Goal: Transaction & Acquisition: Subscribe to service/newsletter

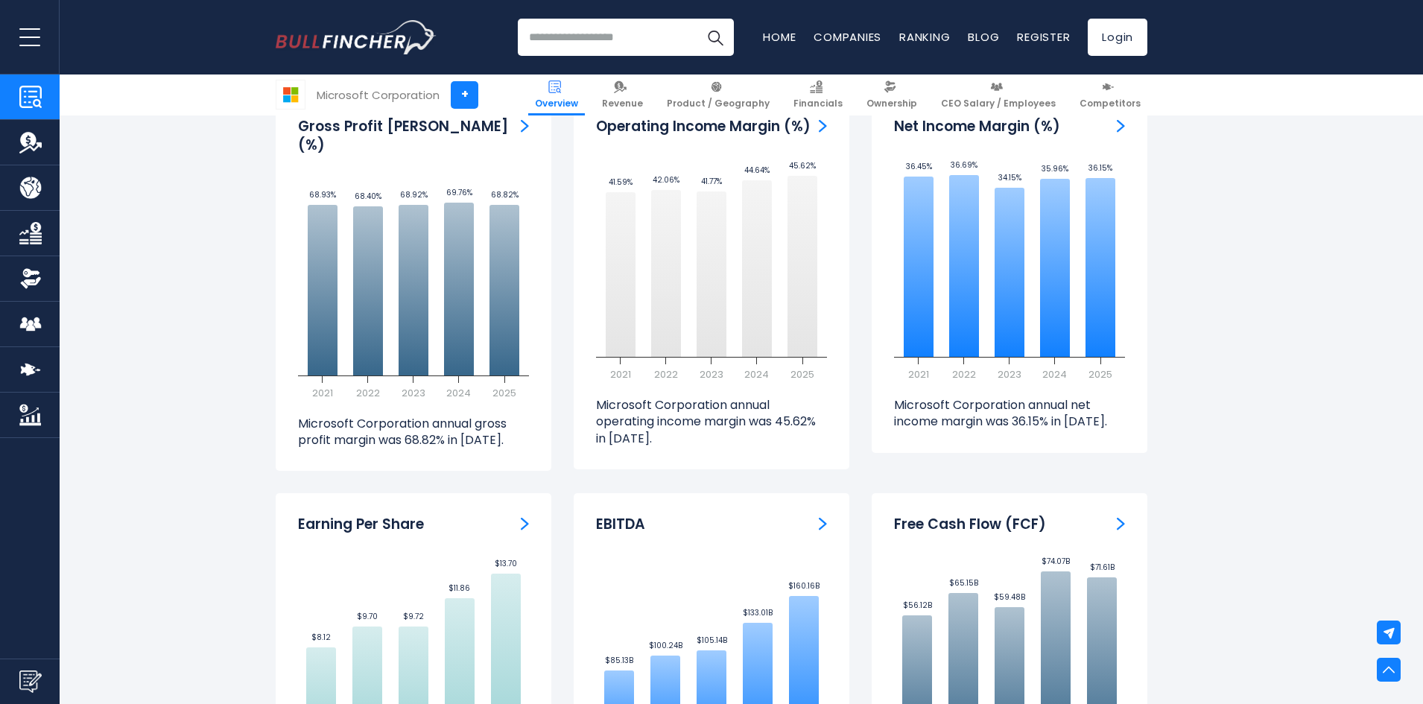
scroll to position [3129, 0]
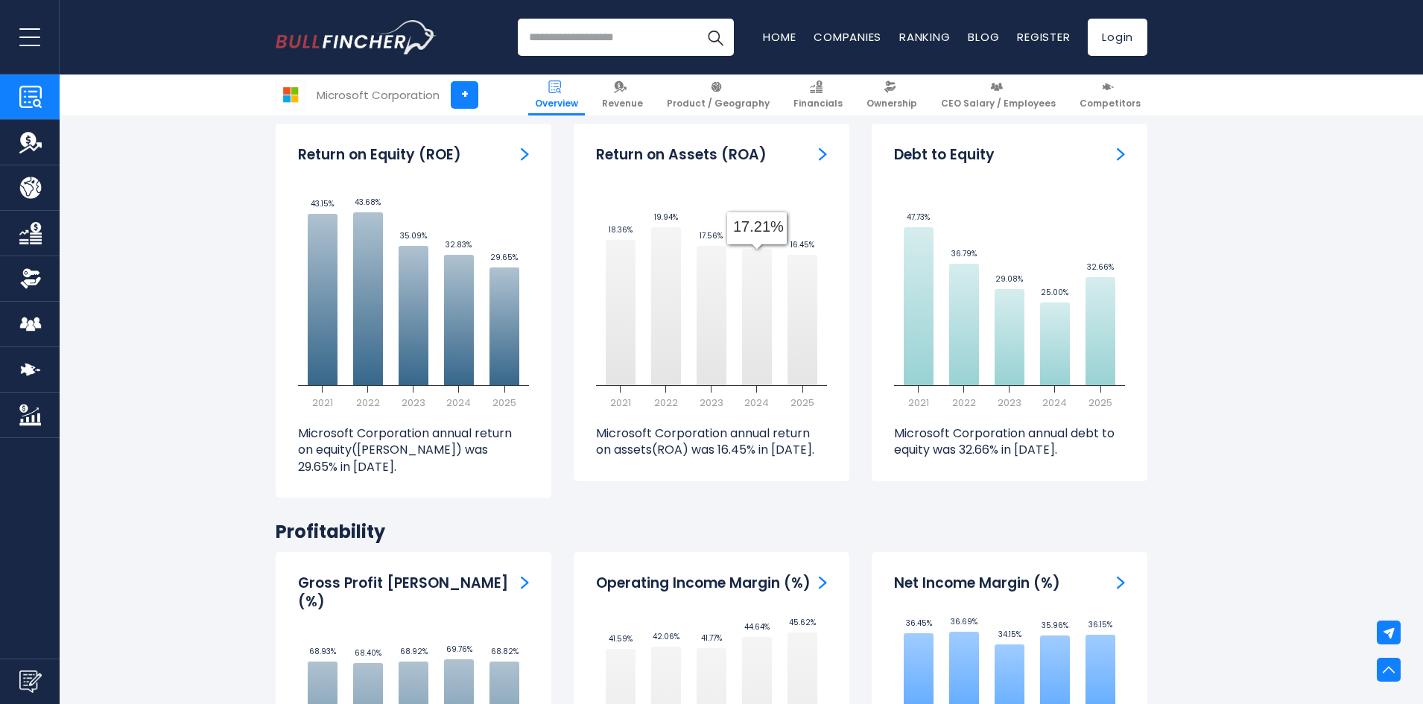
click at [618, 37] on input "search" at bounding box center [626, 37] width 216 height 37
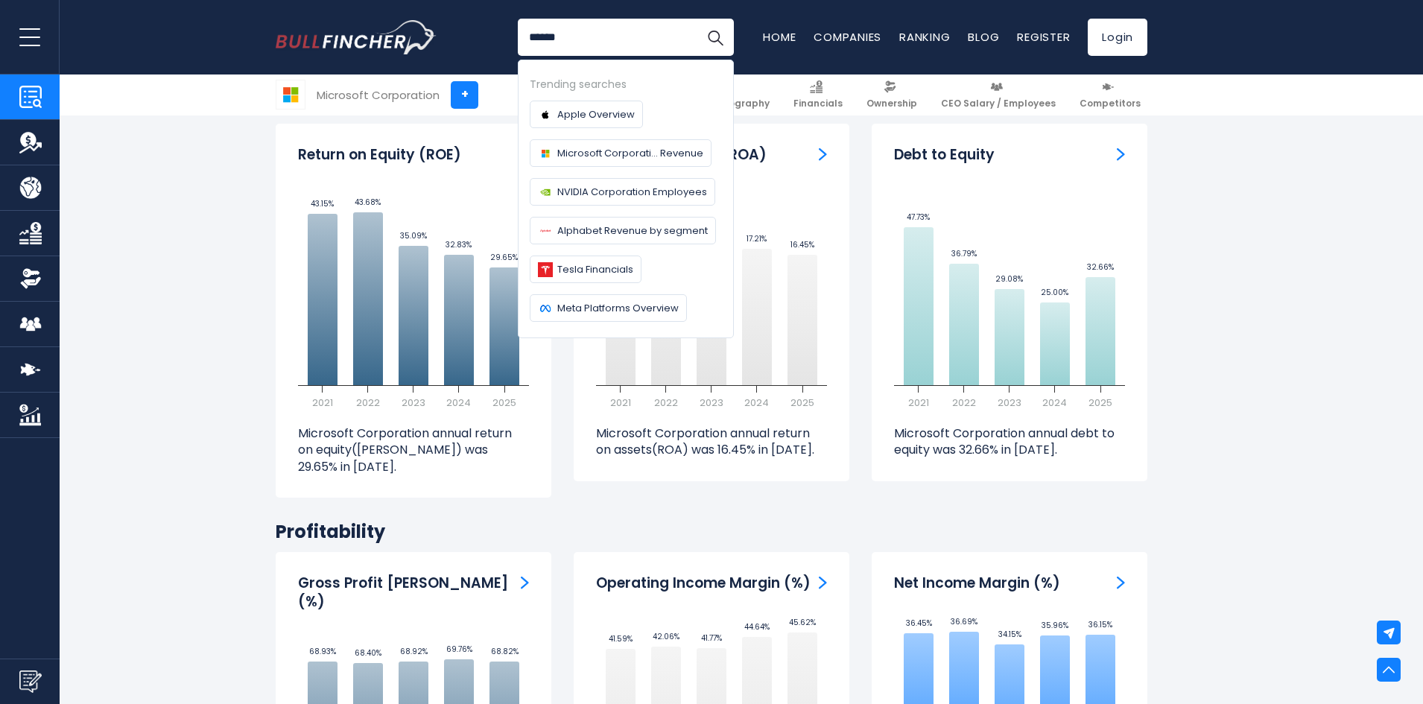
type input "******"
click at [696, 19] on button "Search" at bounding box center [714, 37] width 37 height 37
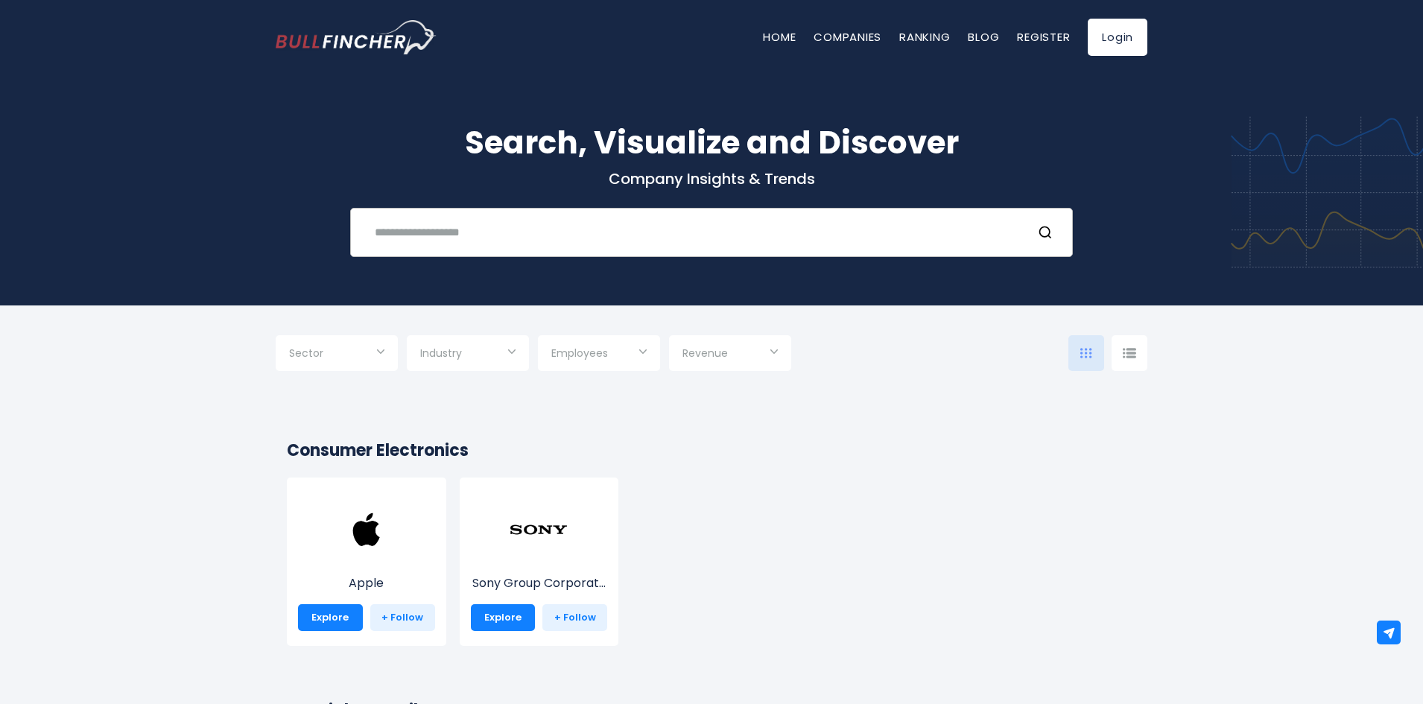
click at [483, 225] on input "text" at bounding box center [693, 232] width 654 height 28
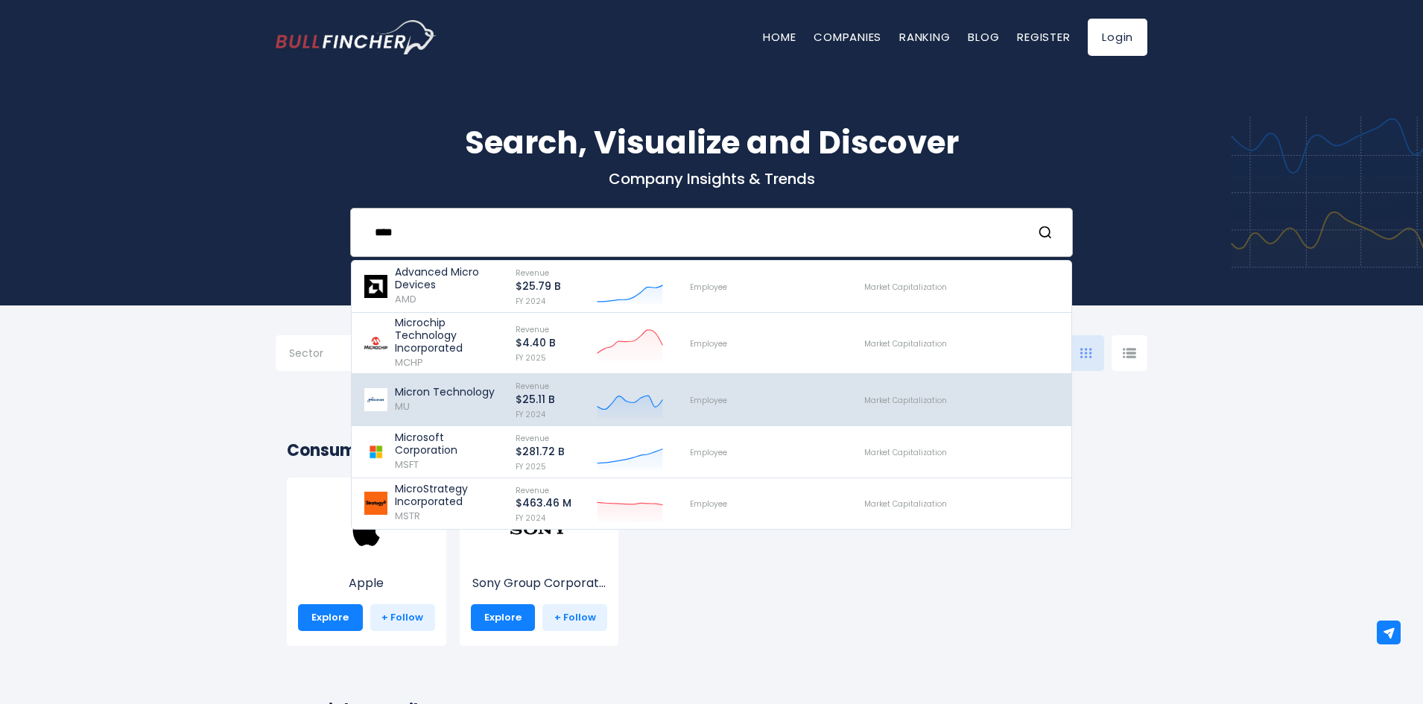
type input "****"
click at [418, 381] on div "Micron Technology MU" at bounding box center [432, 400] width 139 height 44
click at [480, 390] on p "Micron Technology" at bounding box center [445, 392] width 100 height 13
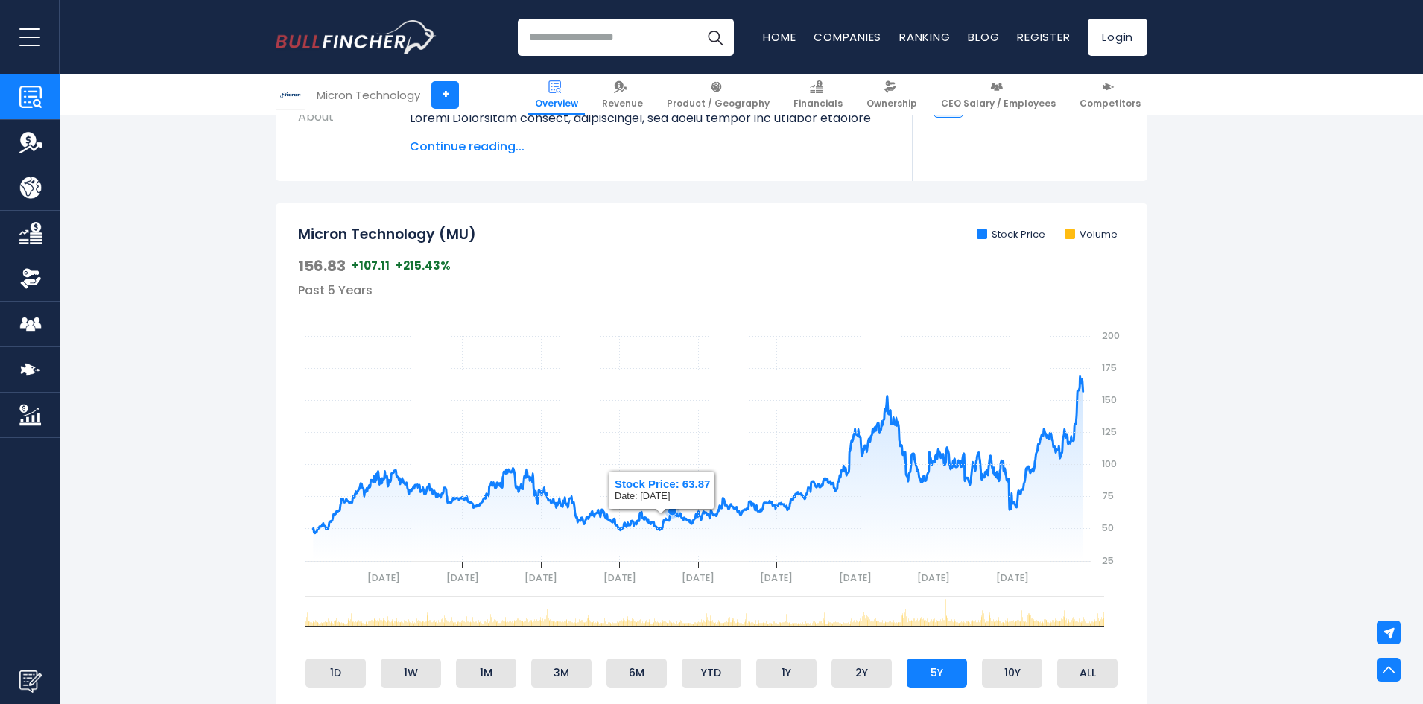
scroll to position [447, 0]
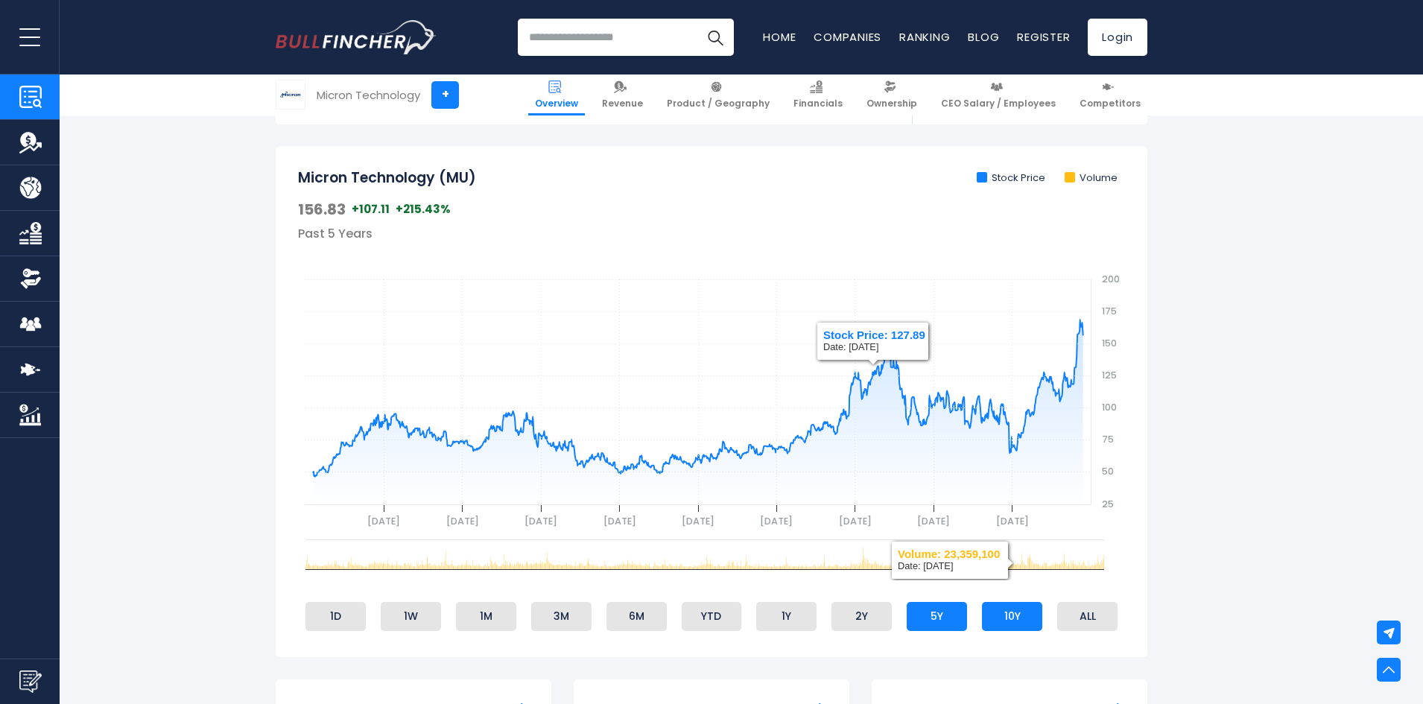
click at [1018, 609] on li "10Y" at bounding box center [1012, 616] width 60 height 28
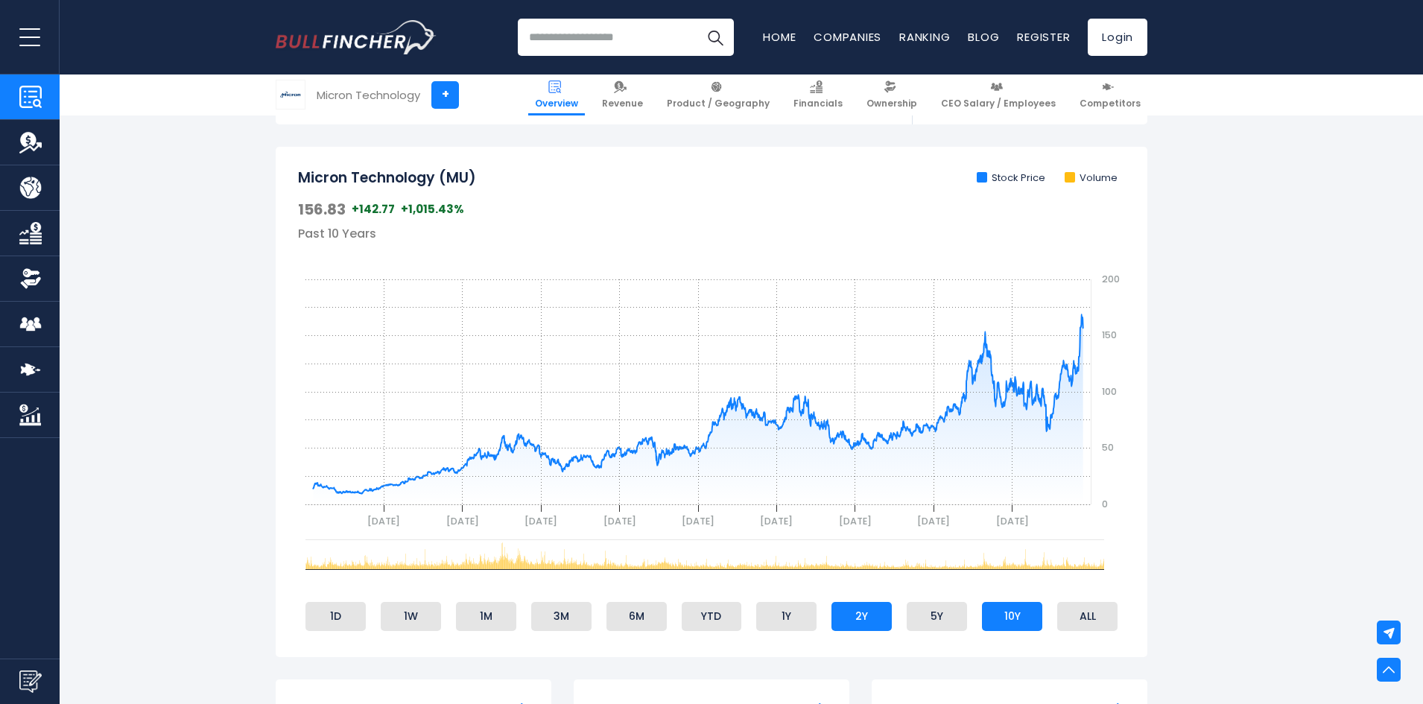
click at [862, 620] on li "2Y" at bounding box center [861, 616] width 60 height 28
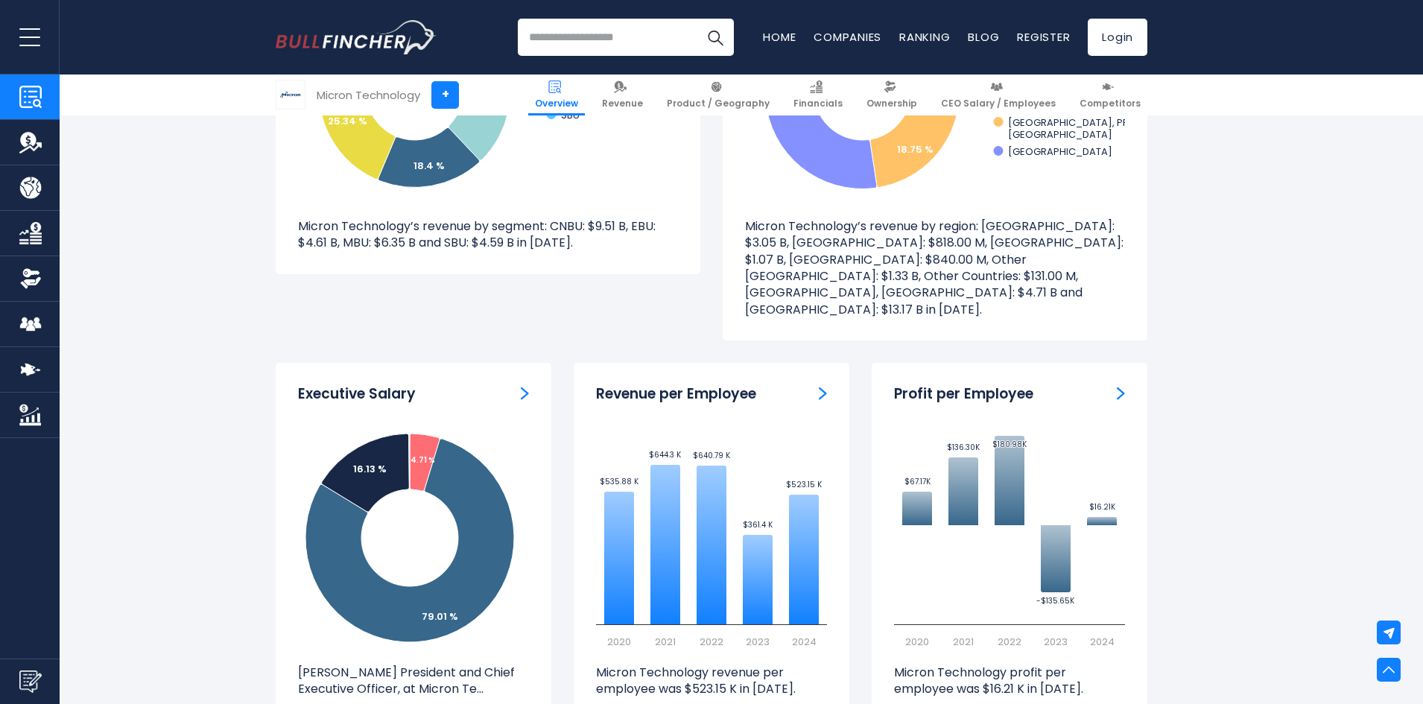
scroll to position [1639, 0]
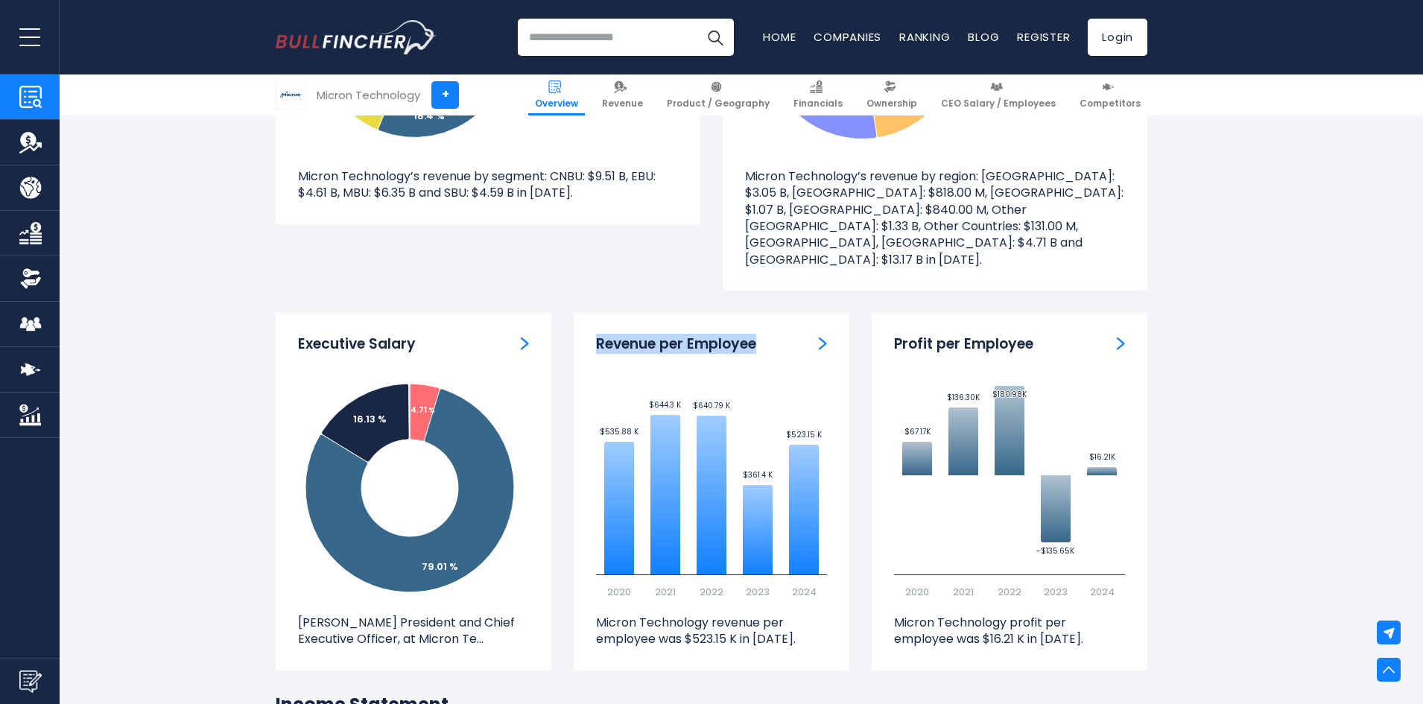
drag, startPoint x: 600, startPoint y: 315, endPoint x: 761, endPoint y: 305, distance: 160.4
click at [761, 335] on div "Revenue per Employee" at bounding box center [711, 344] width 231 height 19
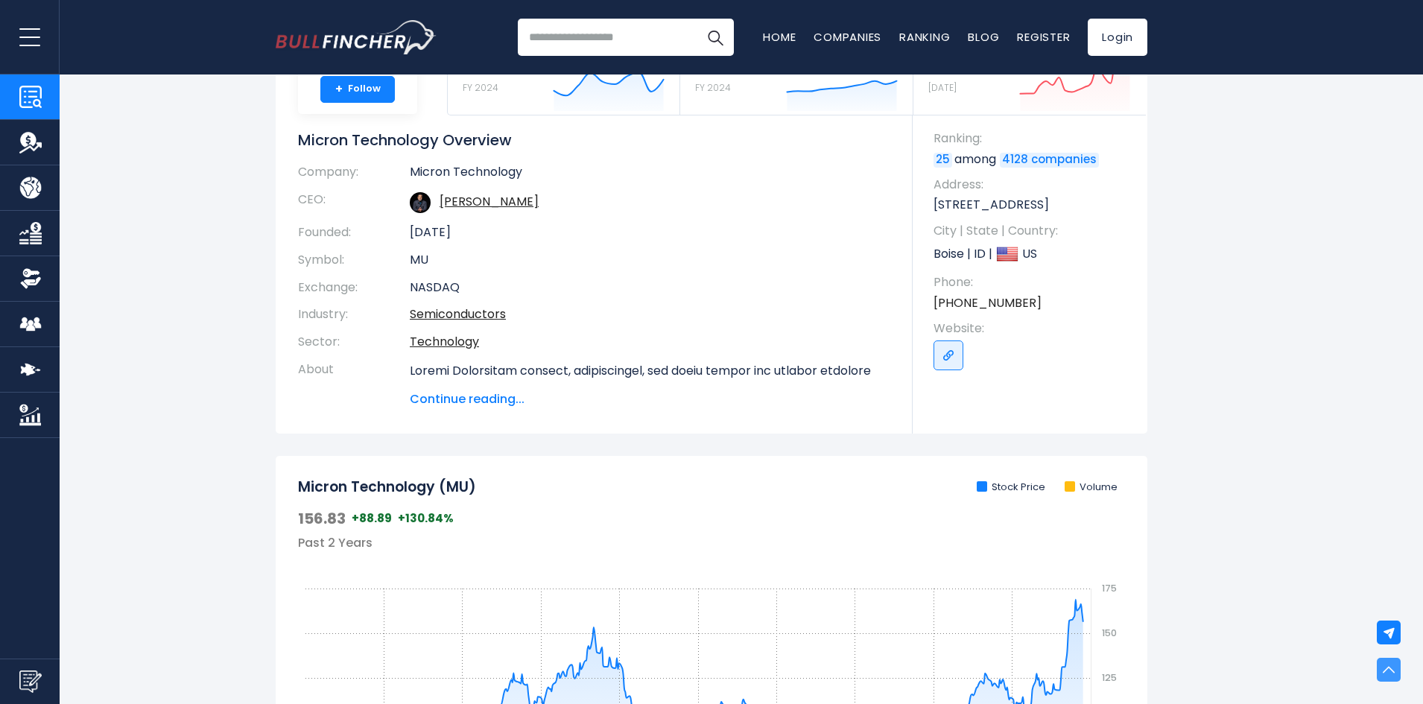
scroll to position [0, 0]
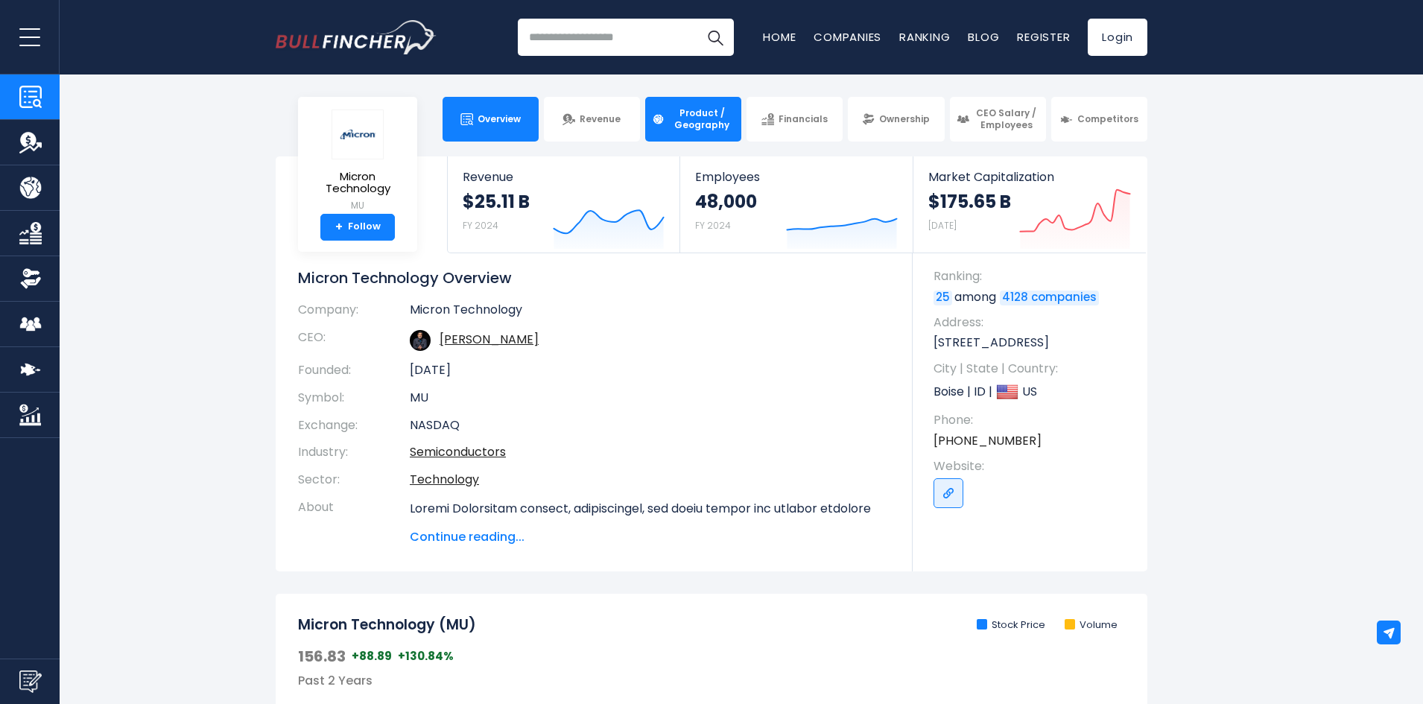
click at [678, 127] on span "Product / Geography" at bounding box center [702, 118] width 66 height 23
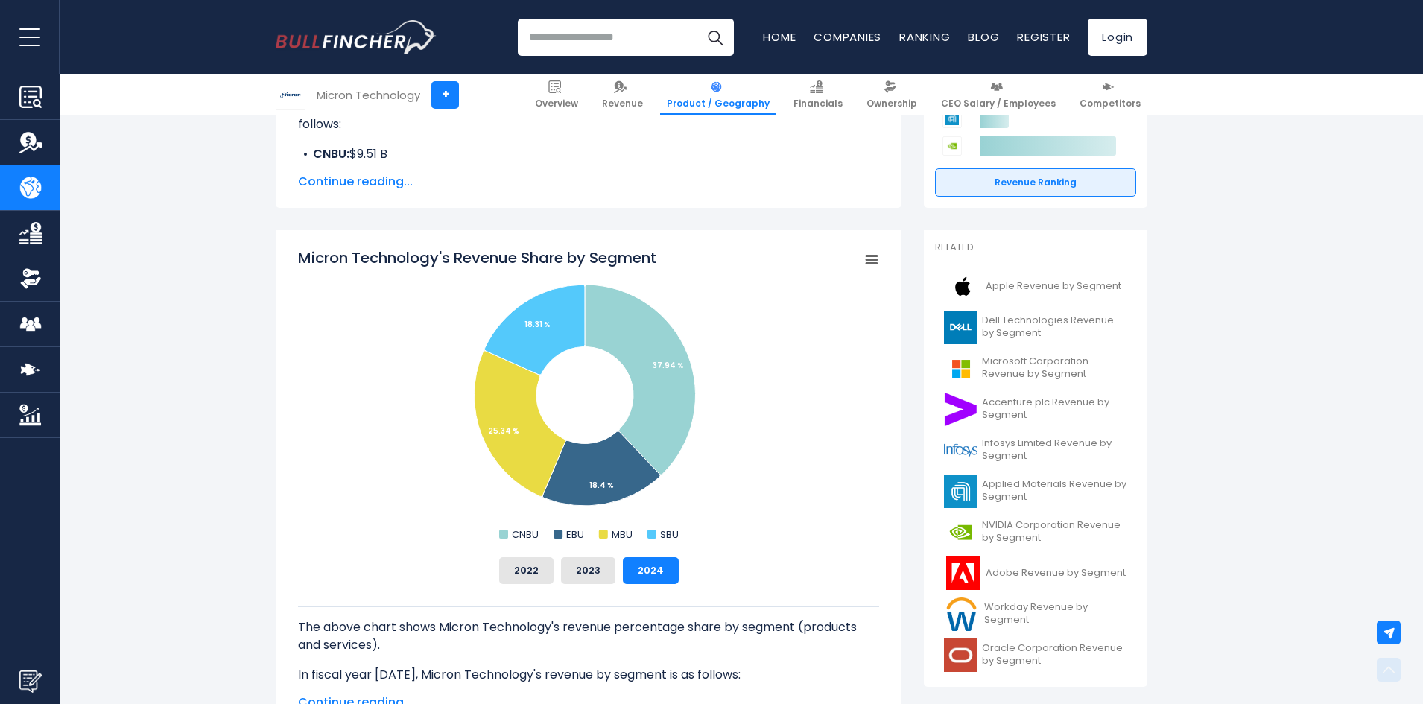
scroll to position [298, 0]
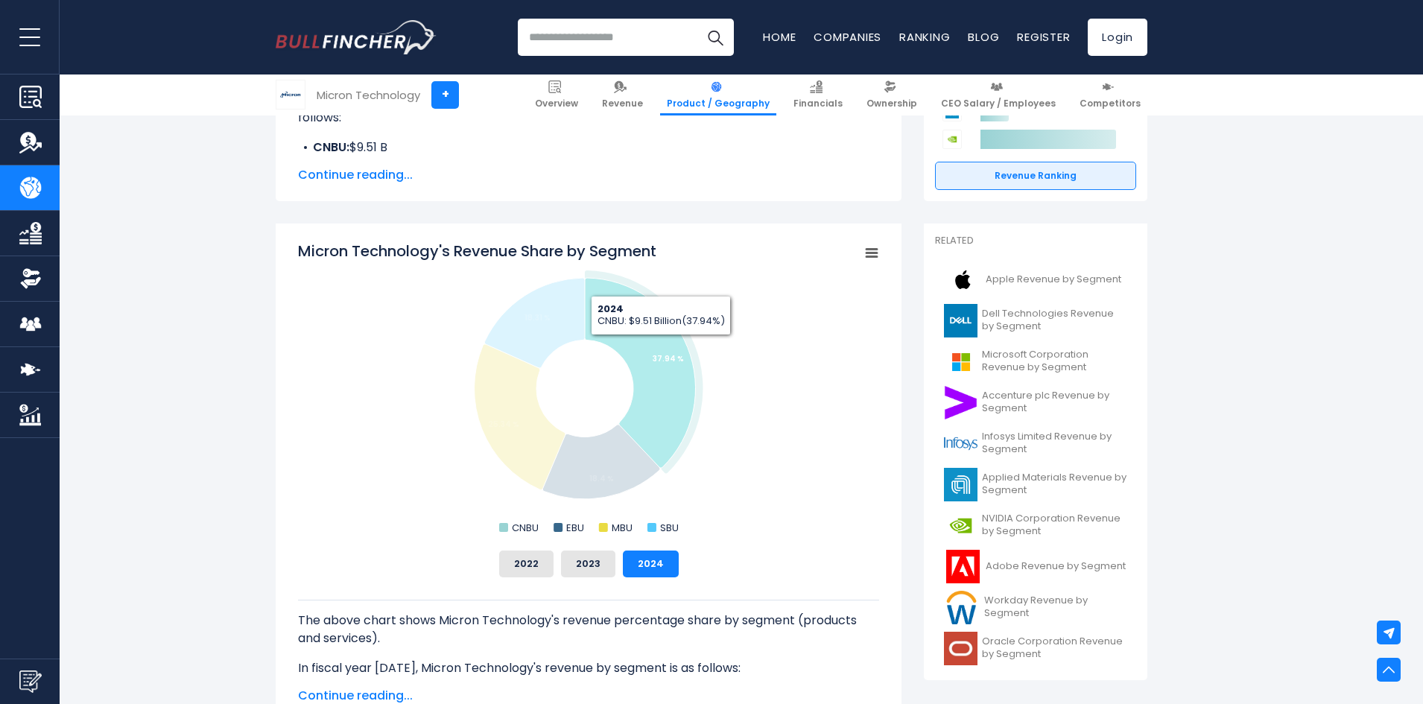
click at [661, 346] on icon "Micron Technology's Revenue Share by Segment" at bounding box center [640, 373] width 111 height 190
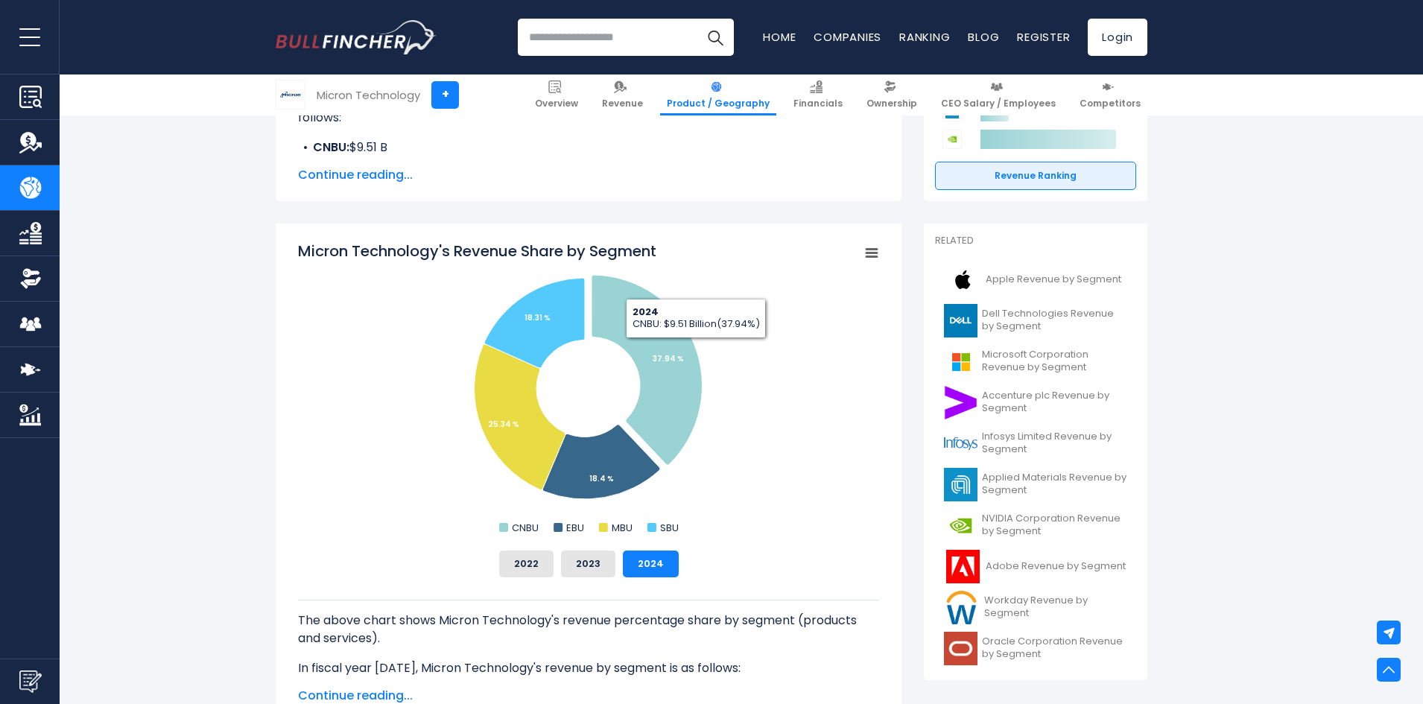
click at [871, 253] on icon "Micron Technology's Revenue Share by Segment" at bounding box center [871, 253] width 10 height 7
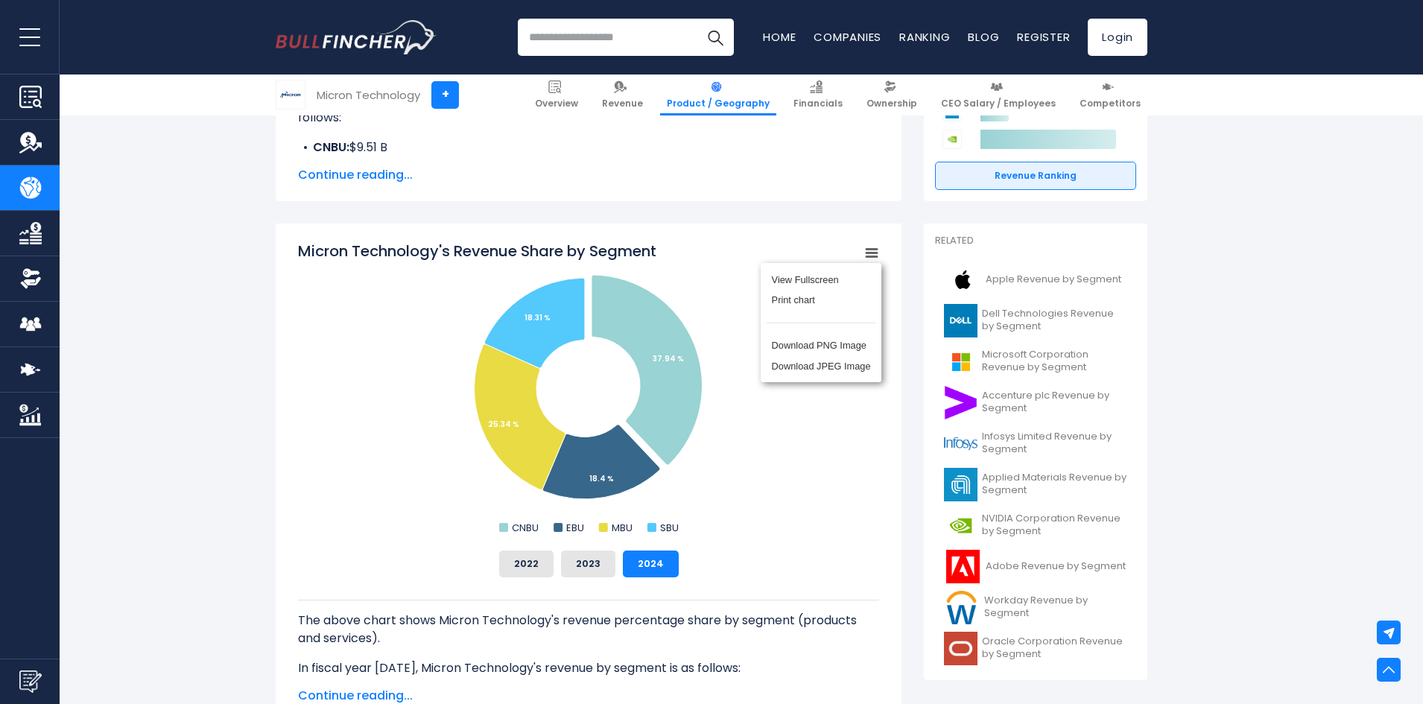
click at [735, 236] on div "Micron Technology's Revenue Share by Segment Created with Highcharts 12.1.2 Cha…" at bounding box center [589, 472] width 626 height 498
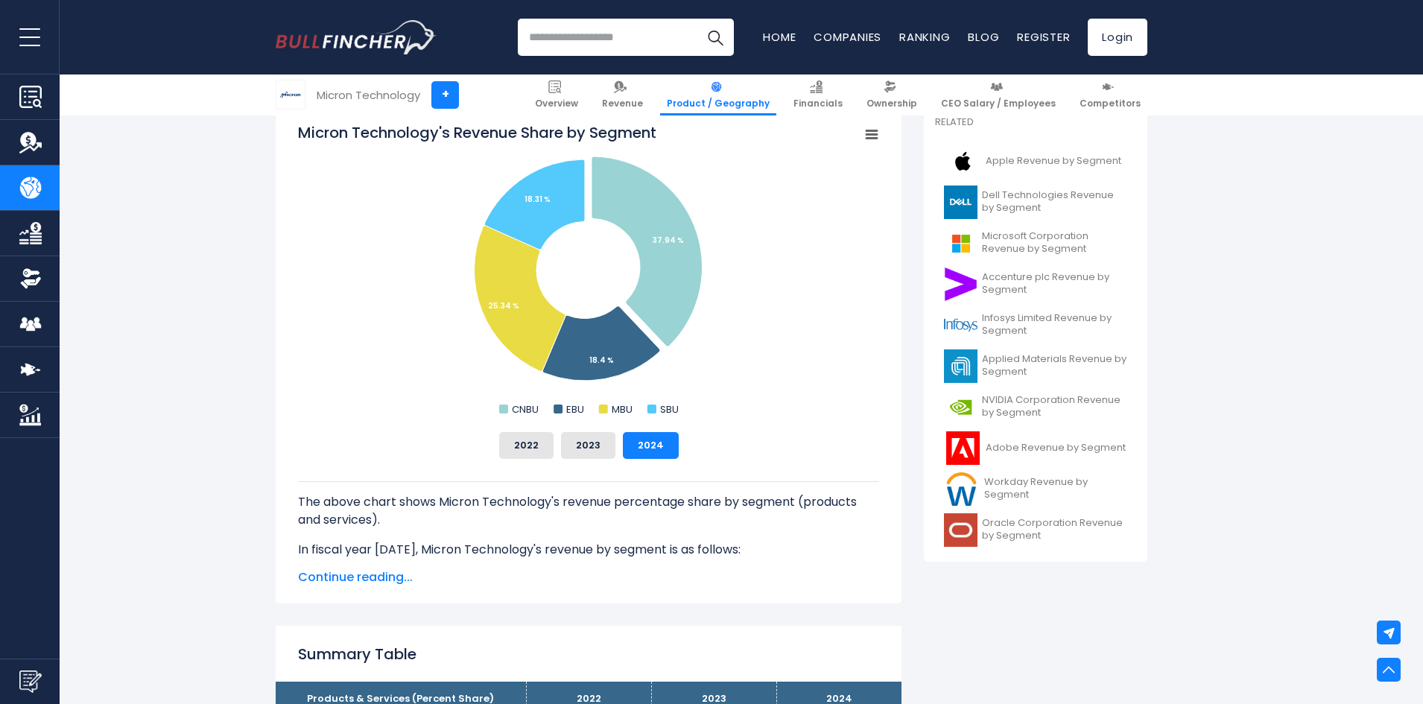
scroll to position [670, 0]
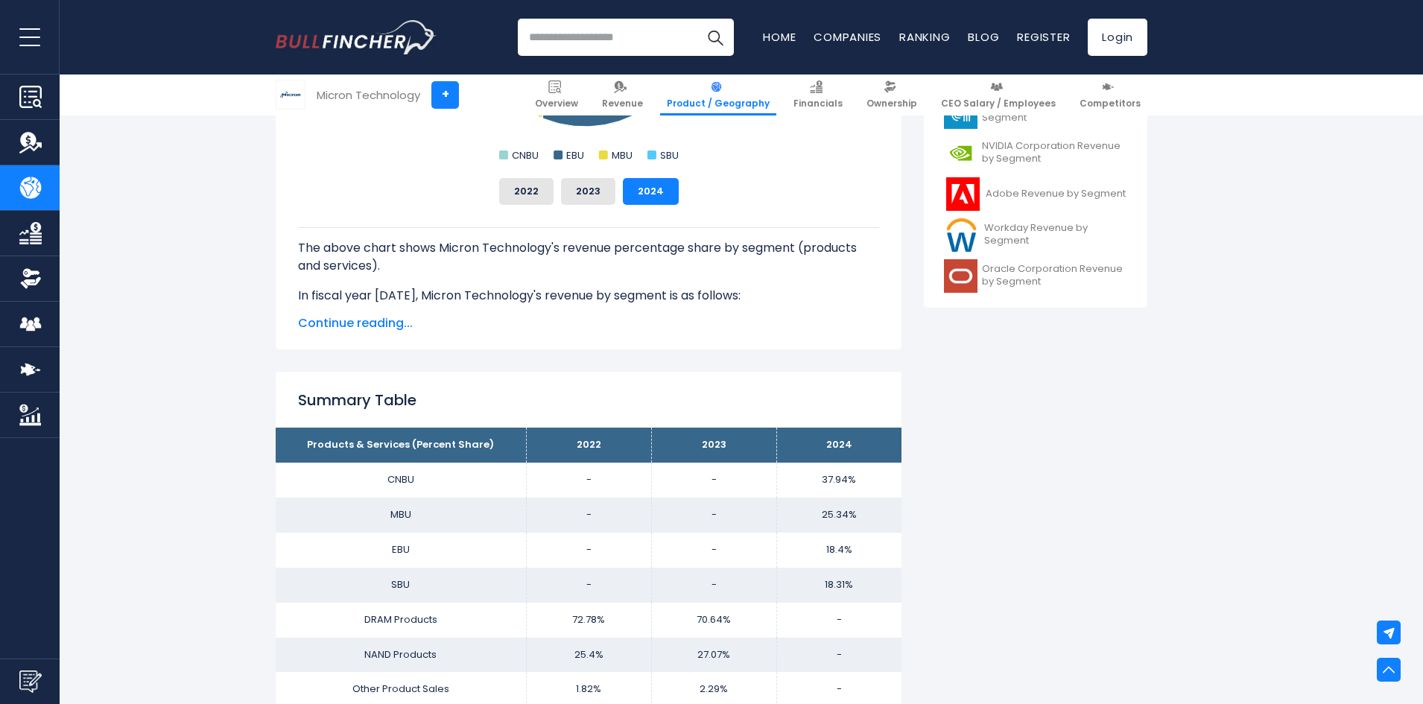
click at [320, 325] on span "Continue reading..." at bounding box center [588, 323] width 581 height 18
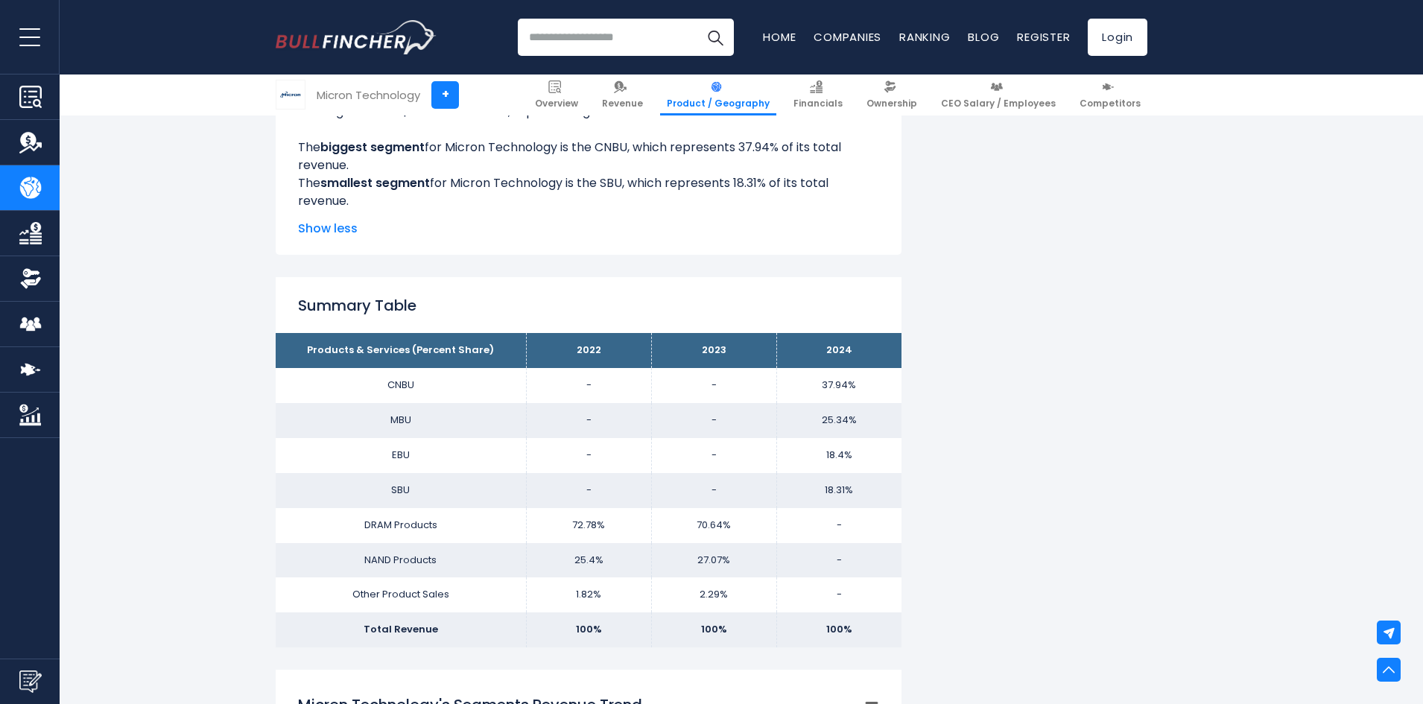
scroll to position [968, 0]
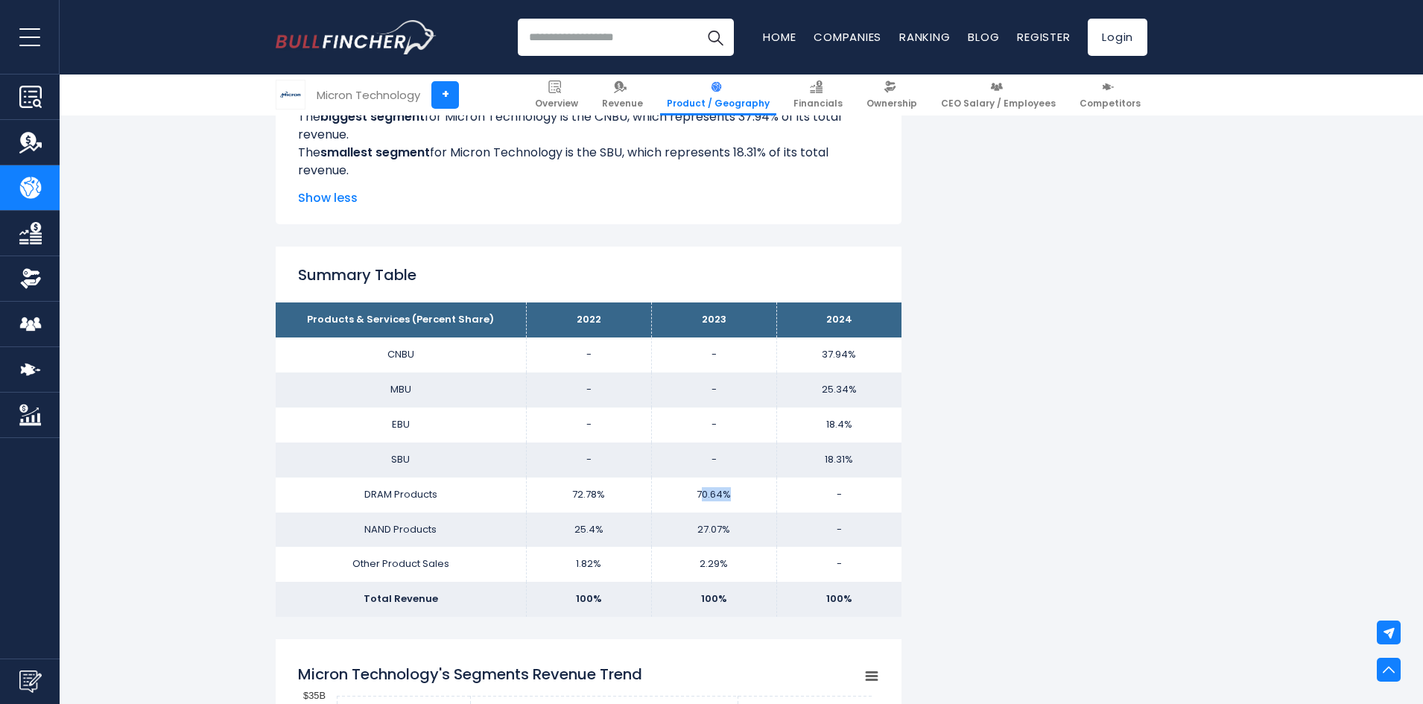
drag, startPoint x: 703, startPoint y: 498, endPoint x: 732, endPoint y: 498, distance: 29.1
click at [729, 498] on td "70.64%" at bounding box center [713, 494] width 125 height 35
click at [733, 497] on td "70.64%" at bounding box center [713, 494] width 125 height 35
drag, startPoint x: 733, startPoint y: 497, endPoint x: 676, endPoint y: 486, distance: 58.3
click at [676, 486] on td "70.64%" at bounding box center [713, 494] width 125 height 35
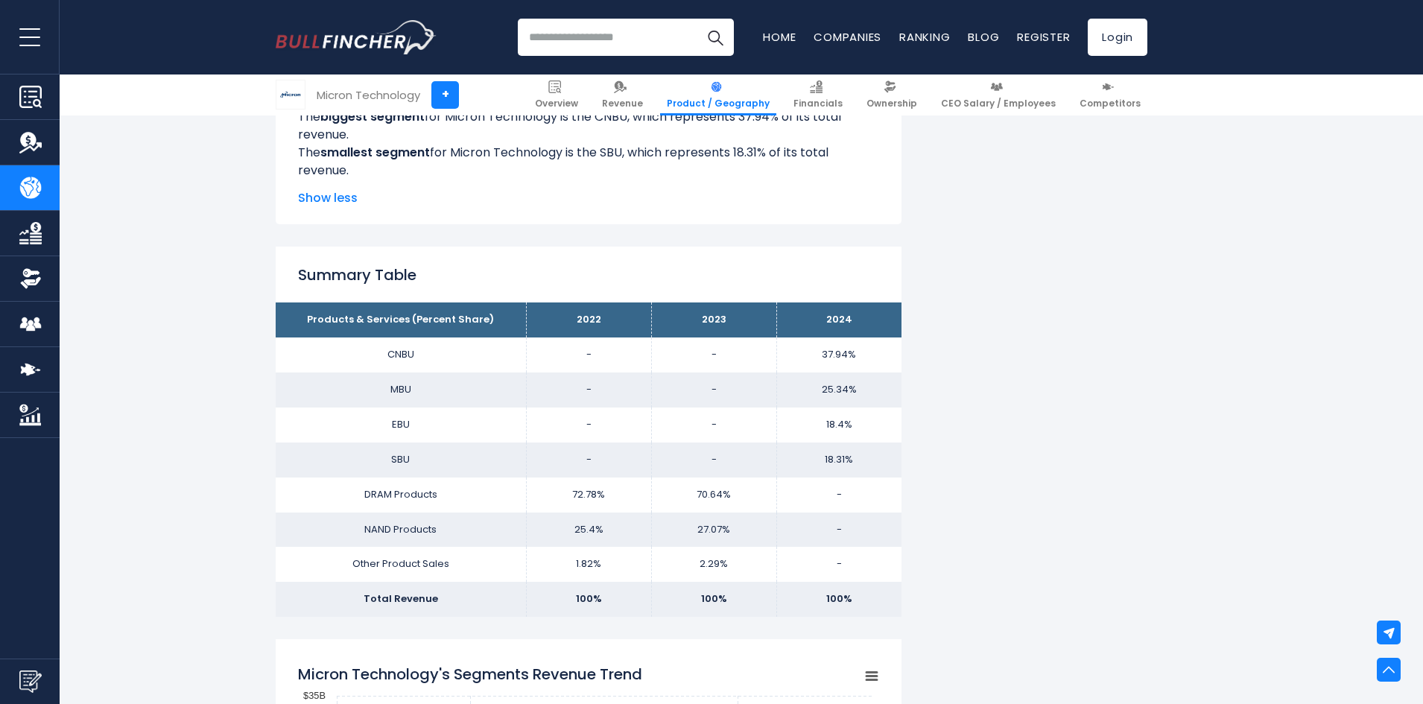
click at [725, 528] on td "27.07%" at bounding box center [713, 529] width 125 height 35
drag, startPoint x: 743, startPoint y: 577, endPoint x: 696, endPoint y: 495, distance: 94.8
click at [696, 495] on tbody "Products & Services (Percent Share) 2022 2023 2024 CNBU - - MBU EBU SBU DRAM Pr…" at bounding box center [589, 459] width 626 height 314
click at [696, 495] on td "70.64%" at bounding box center [713, 494] width 125 height 35
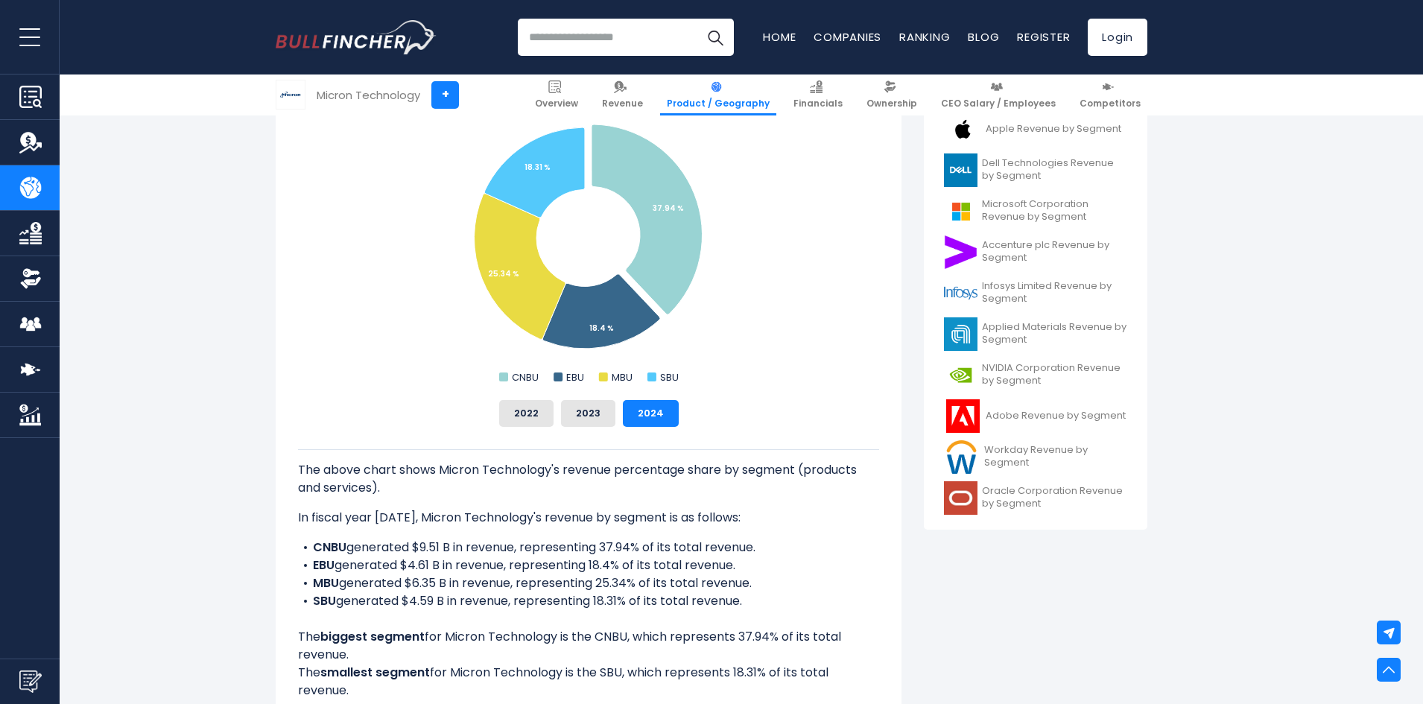
scroll to position [447, 0]
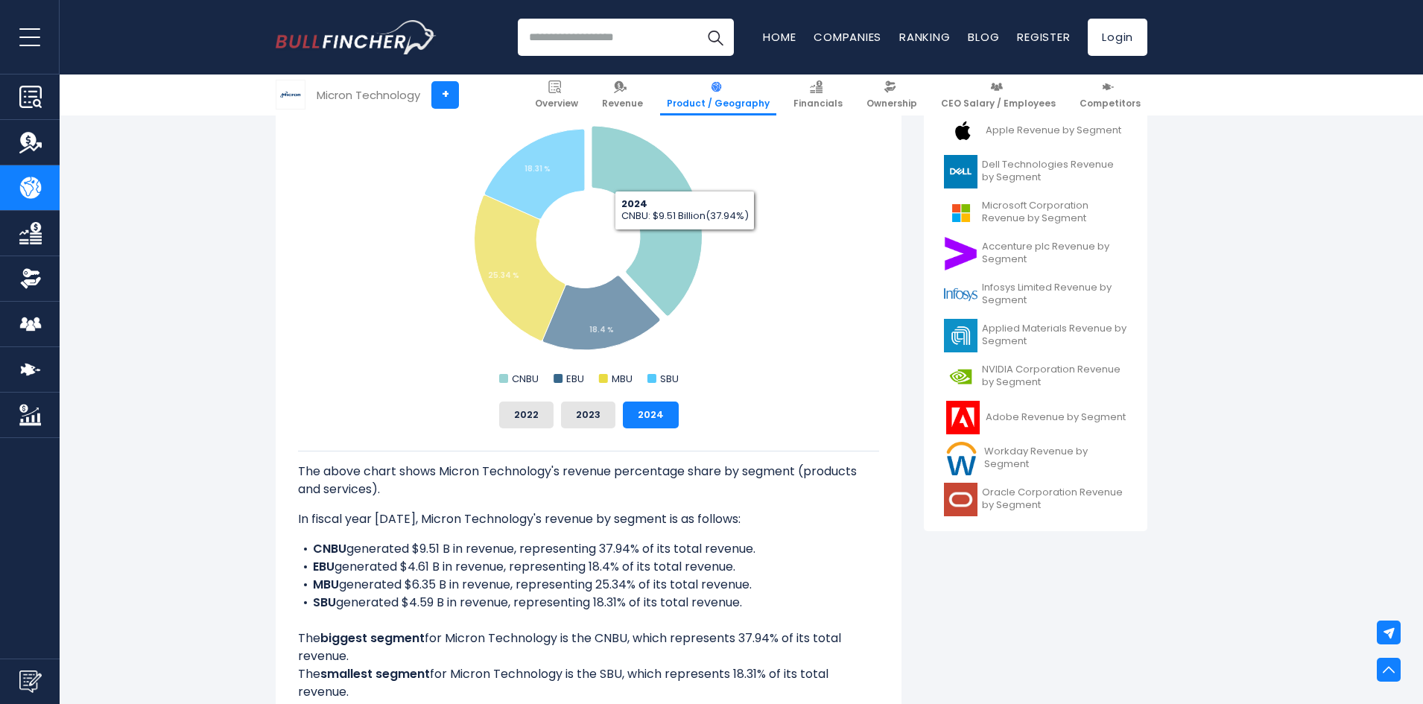
click at [673, 242] on icon "Micron Technology's Revenue Share by Segment" at bounding box center [646, 221] width 111 height 190
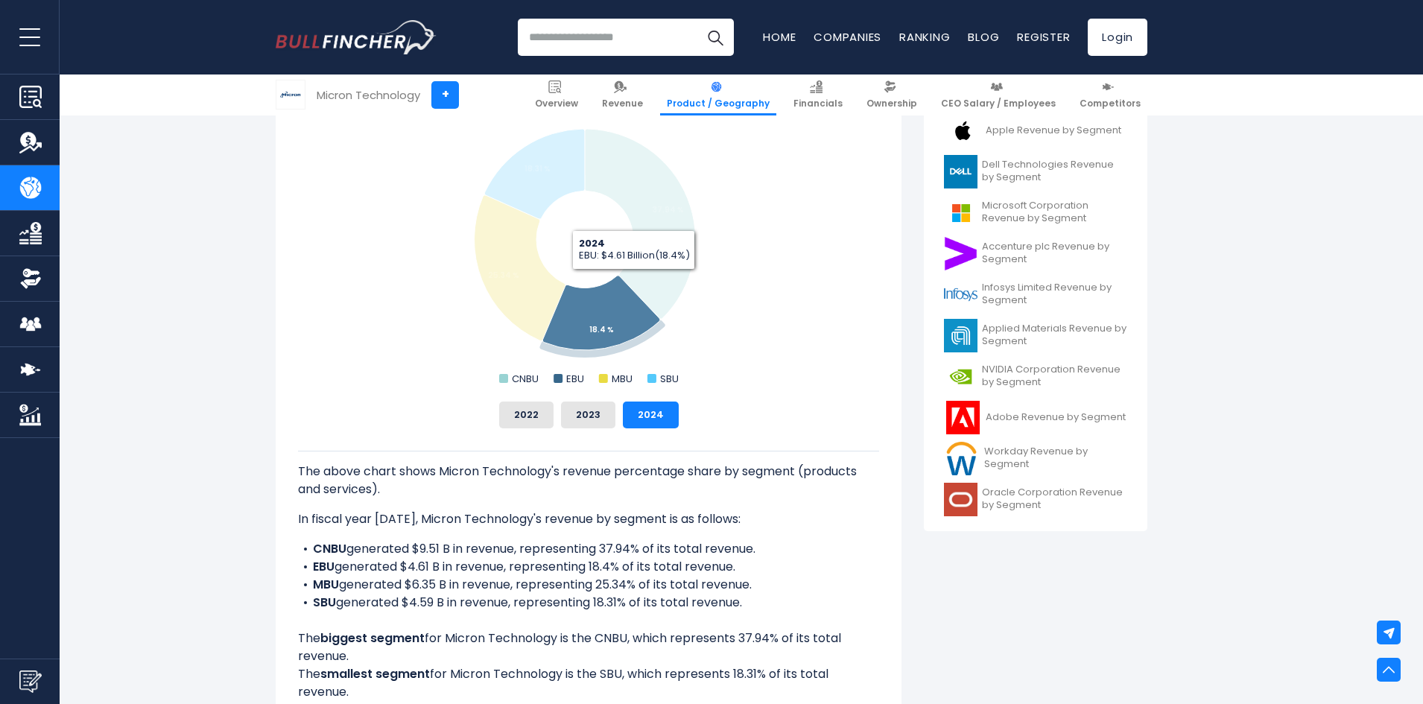
click at [599, 312] on icon "Micron Technology's Revenue Share by Segment" at bounding box center [600, 313] width 117 height 74
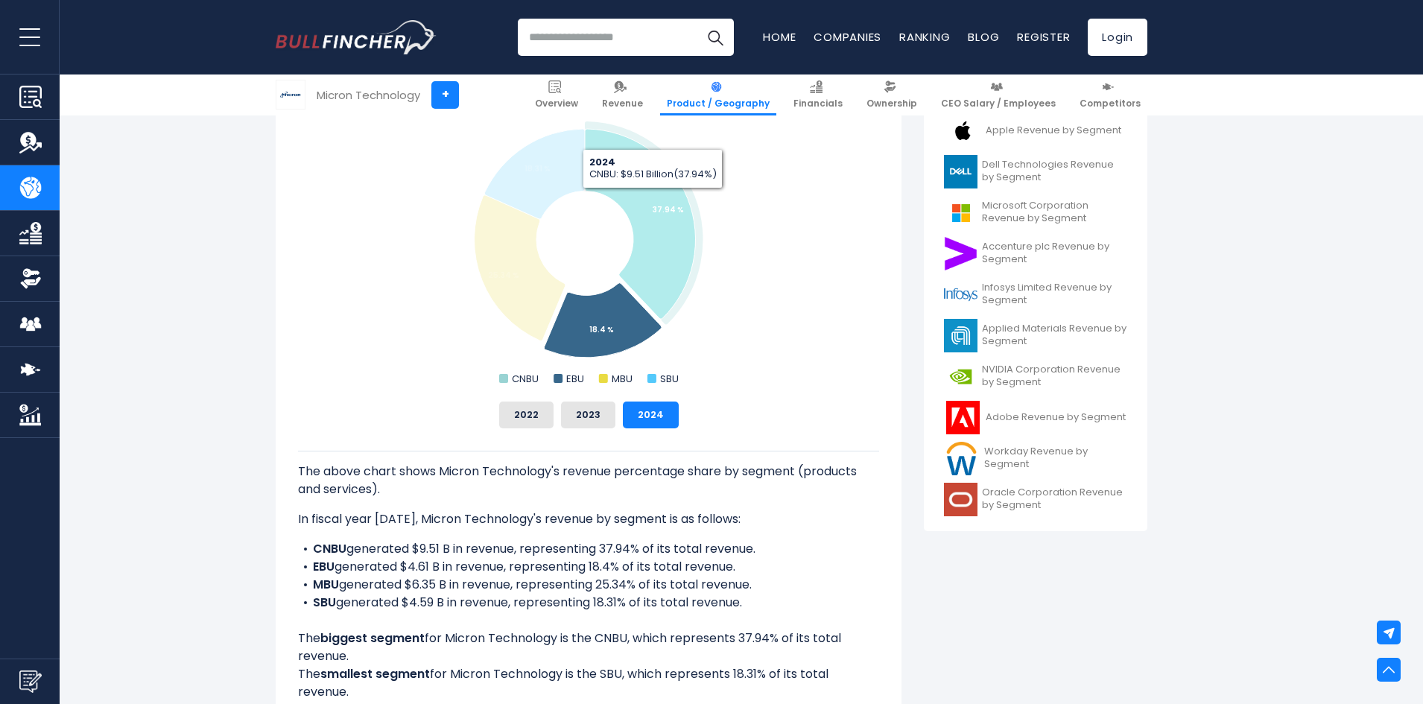
click at [663, 192] on icon "Micron Technology's Revenue Share by Segment" at bounding box center [640, 224] width 111 height 190
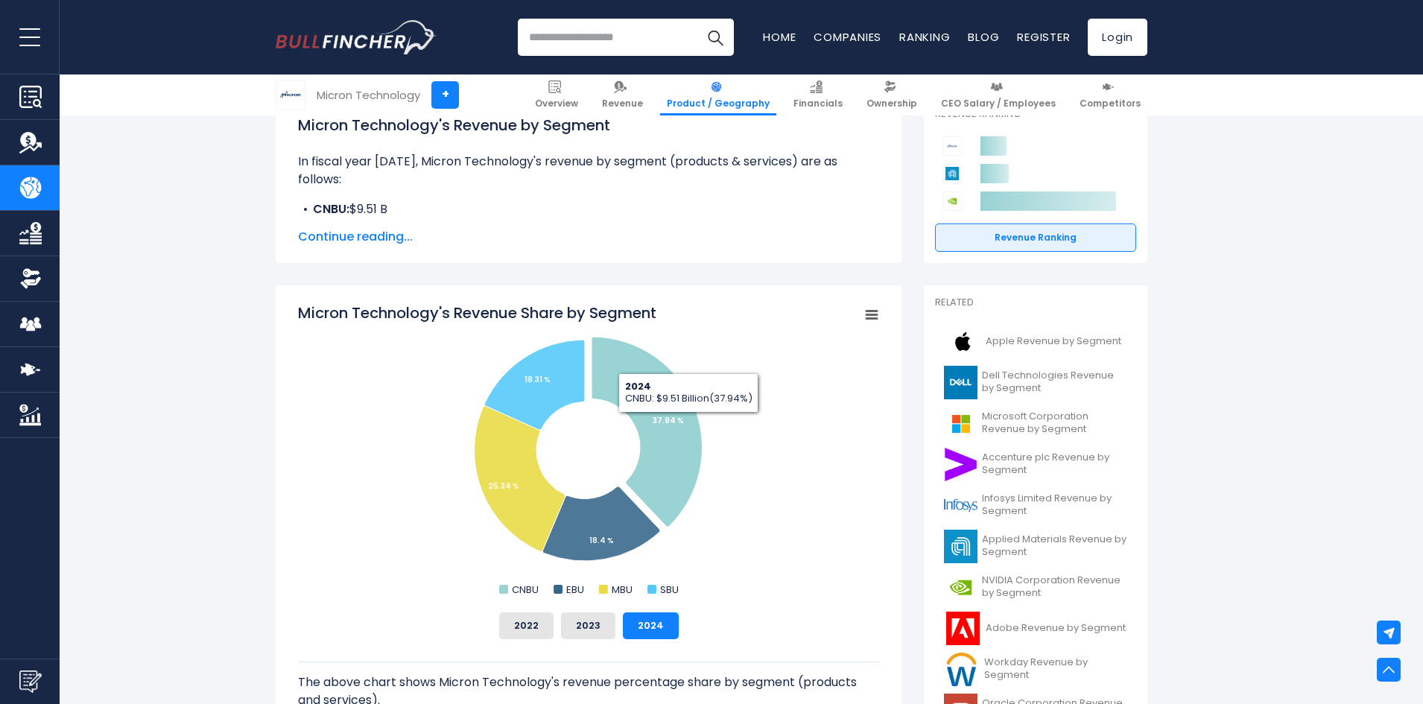
scroll to position [223, 0]
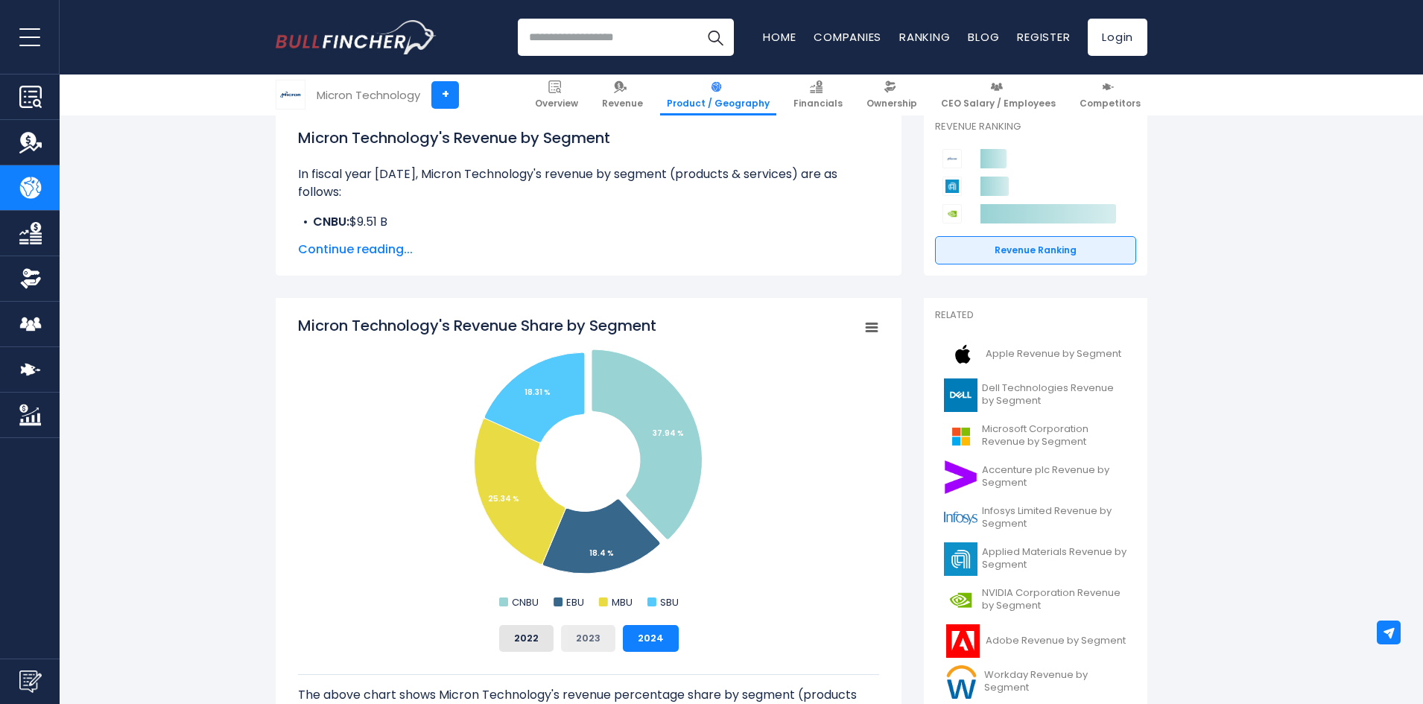
click at [594, 638] on button "2023" at bounding box center [588, 638] width 54 height 27
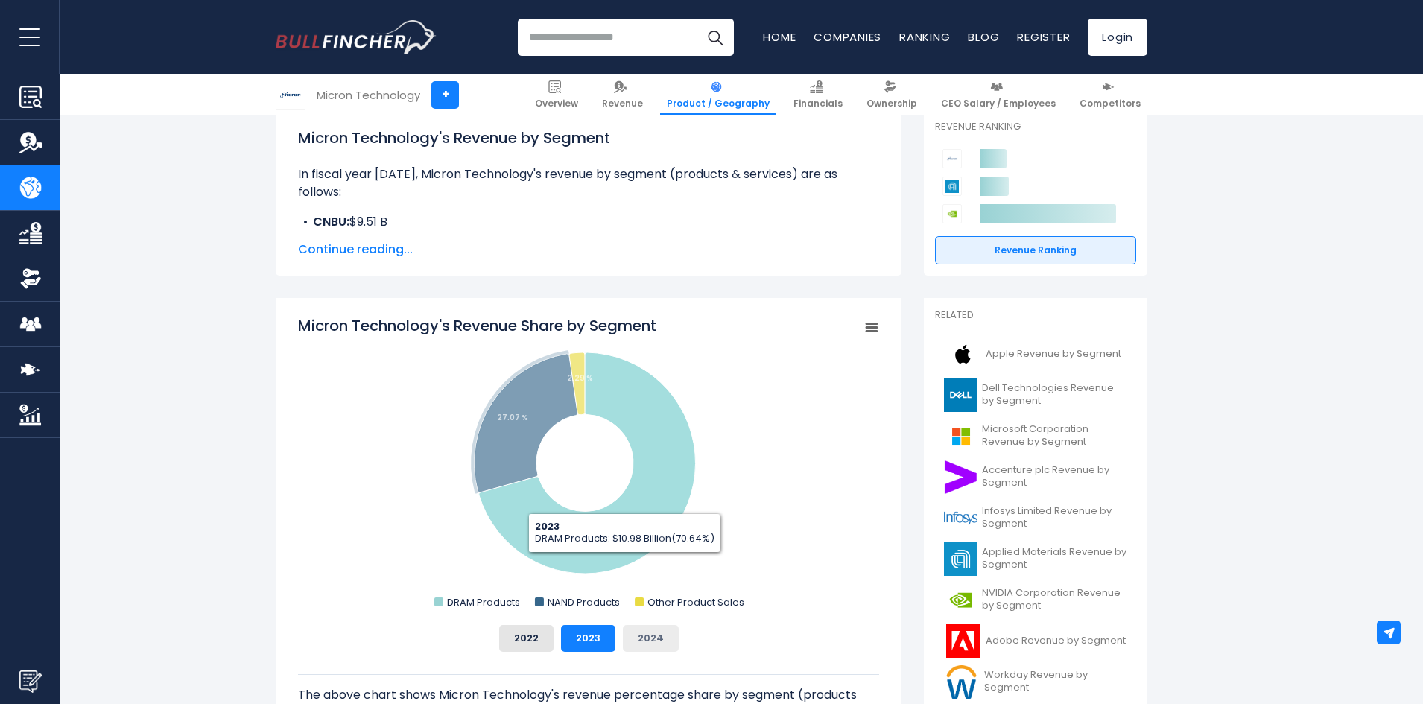
click at [652, 635] on button "2024" at bounding box center [651, 638] width 56 height 27
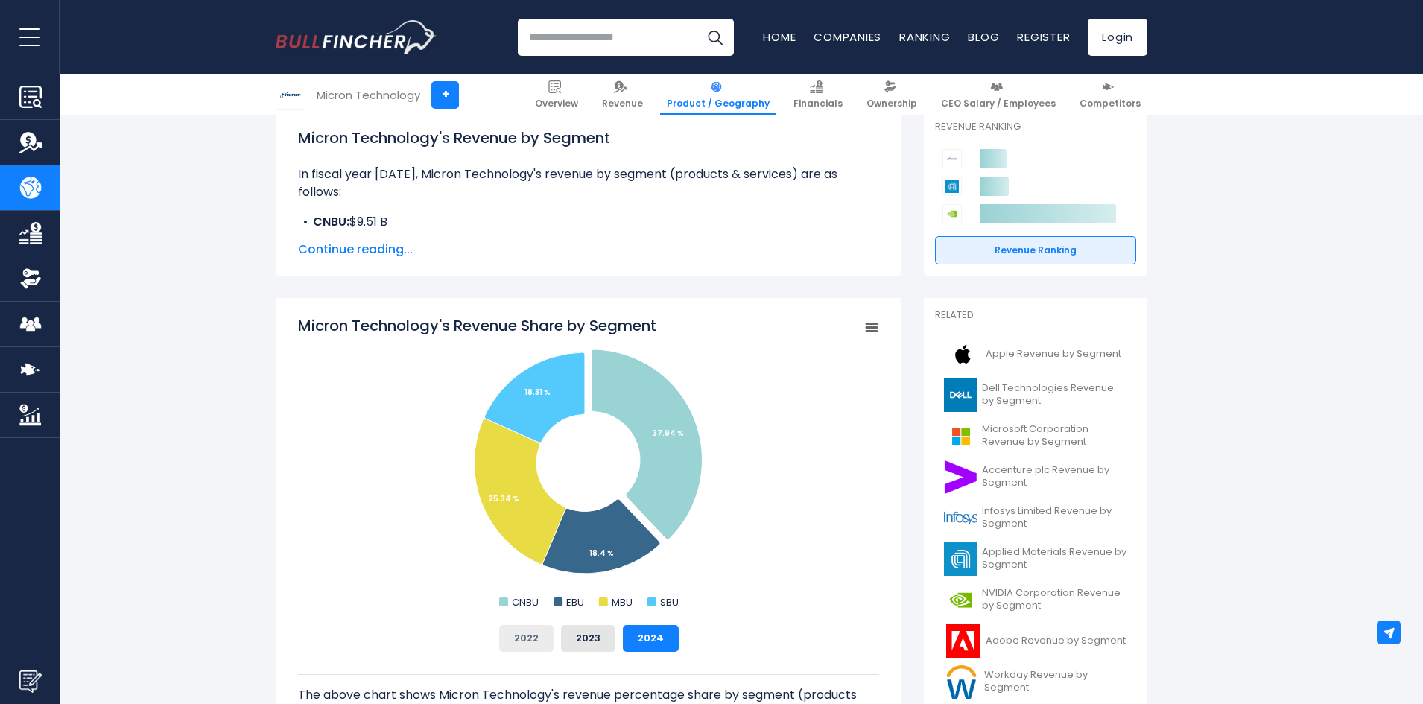
click at [536, 628] on button "2022" at bounding box center [526, 638] width 54 height 27
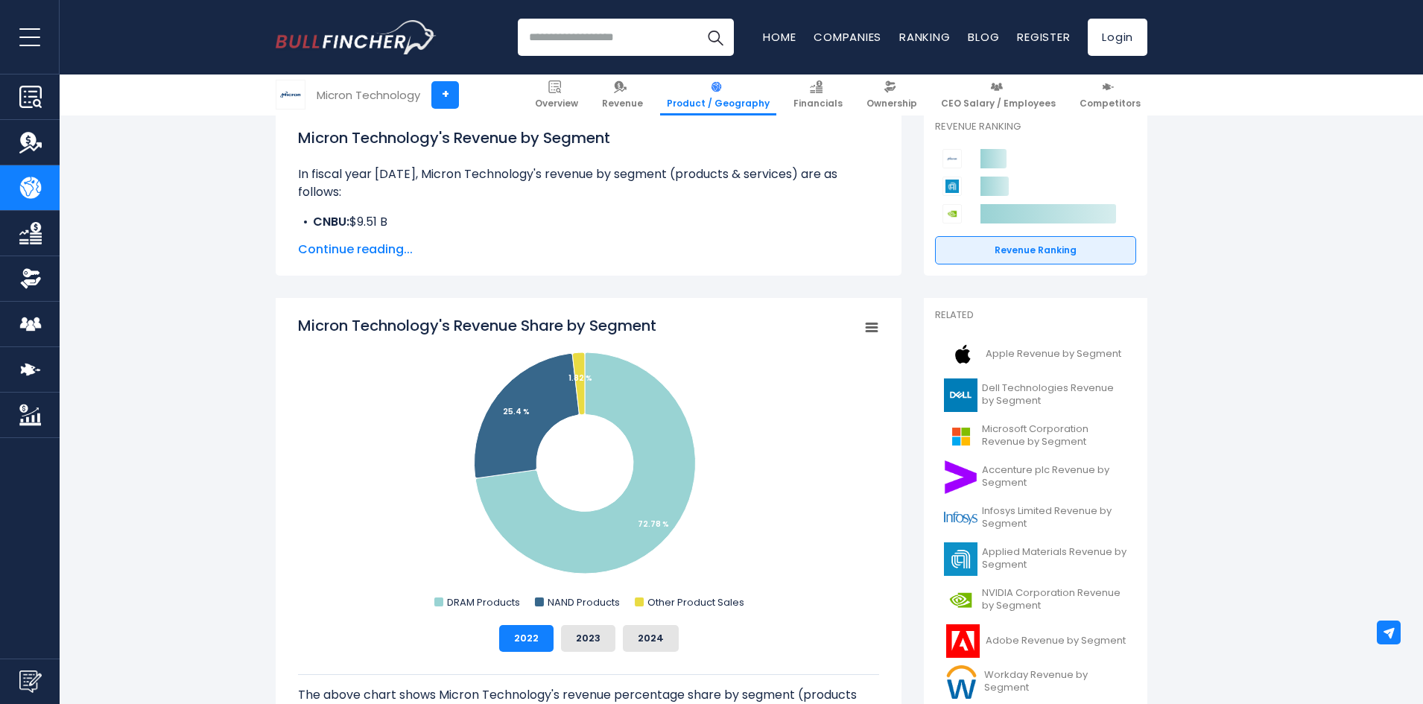
scroll to position [0, 0]
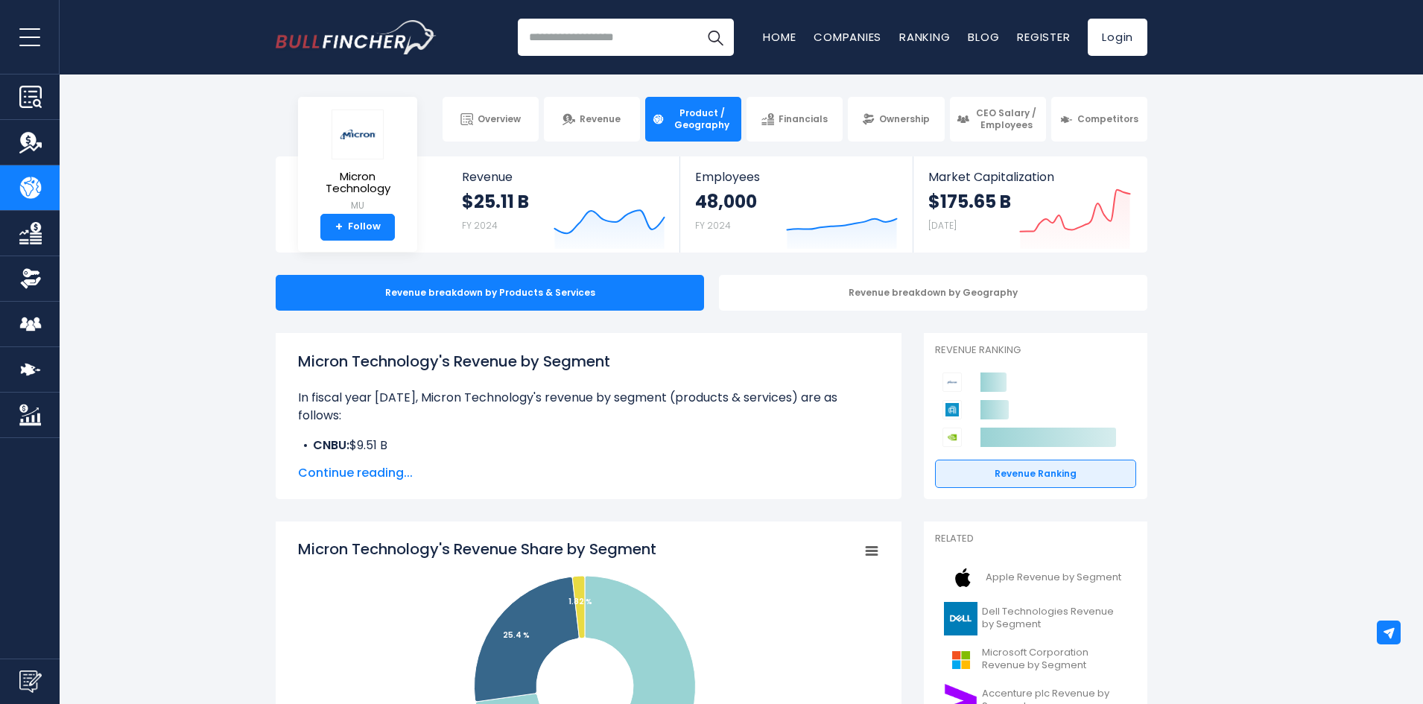
click at [50, 131] on link "Revenue" at bounding box center [30, 142] width 60 height 45
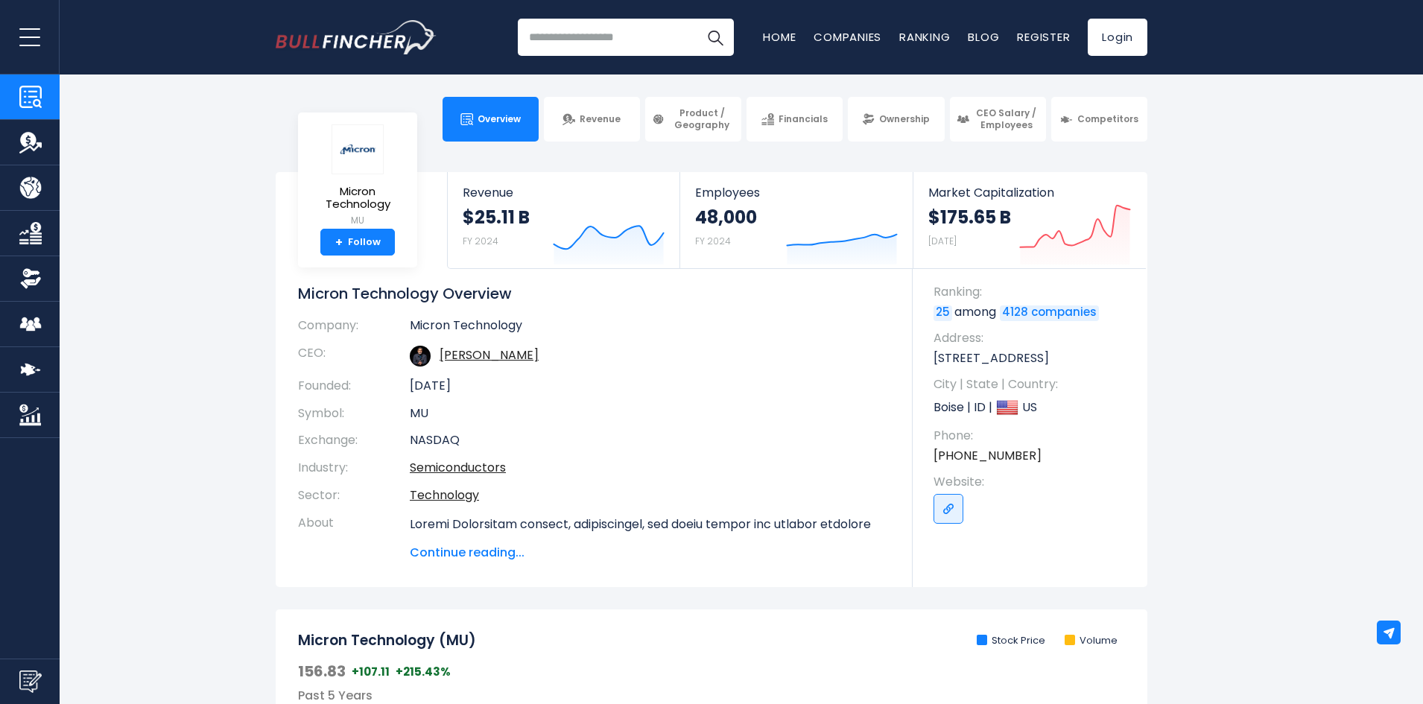
click at [387, 60] on div "Recent searches Trending searches Apple Overview Tesla Financials Home" at bounding box center [712, 37] width 872 height 74
click at [387, 45] on img "Go to homepage" at bounding box center [356, 37] width 161 height 34
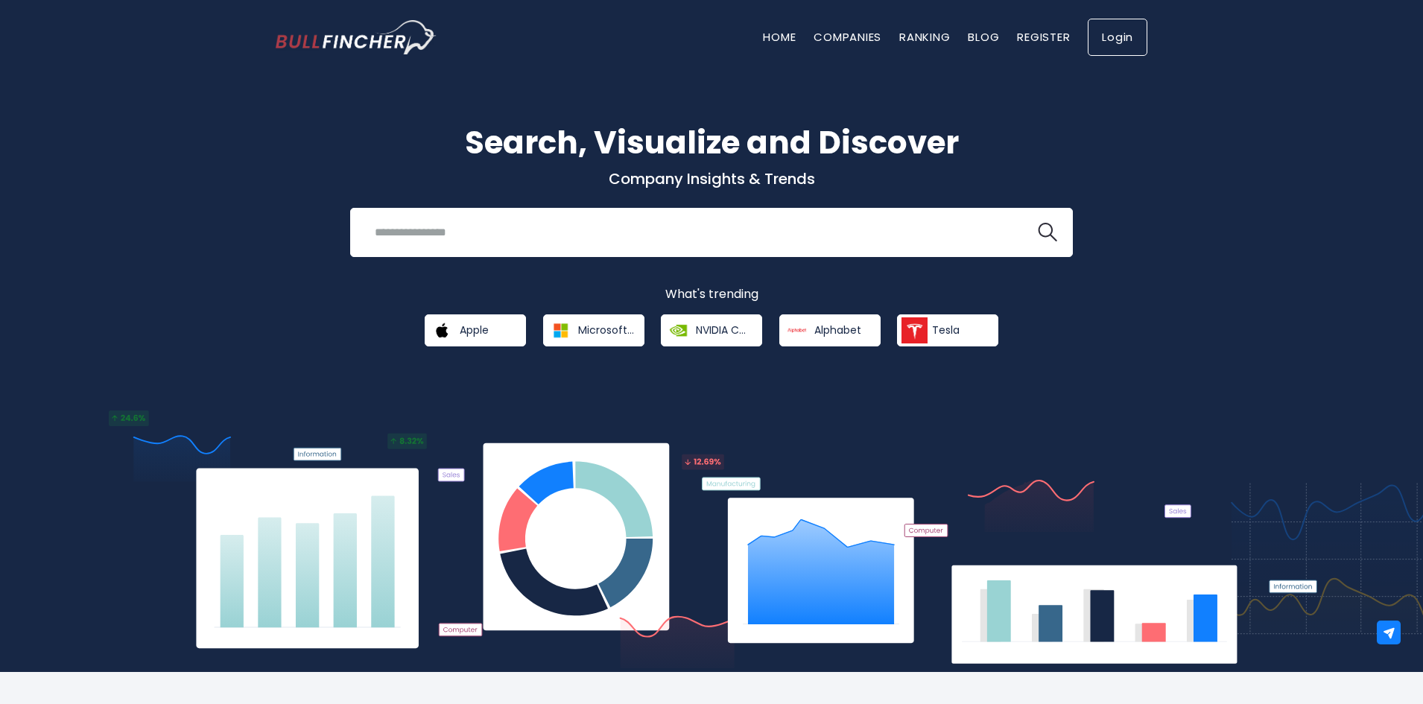
click at [1114, 24] on link "Login" at bounding box center [1118, 37] width 60 height 37
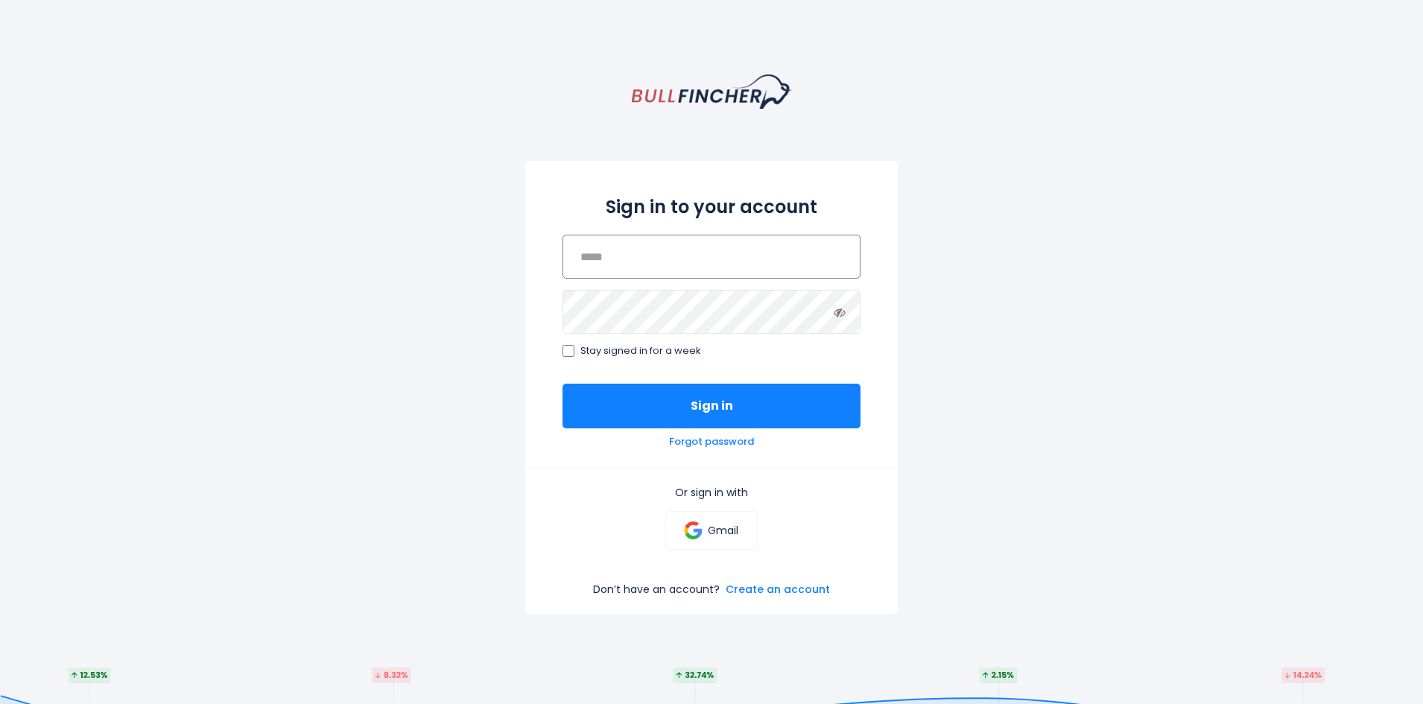
click at [705, 254] on input "email" at bounding box center [711, 257] width 298 height 44
click at [796, 599] on form "Sign in to your account Stay signed in for a week Sign in Forgot password Or si…" at bounding box center [711, 387] width 372 height 453
click at [796, 589] on link "Create an account" at bounding box center [778, 589] width 104 height 13
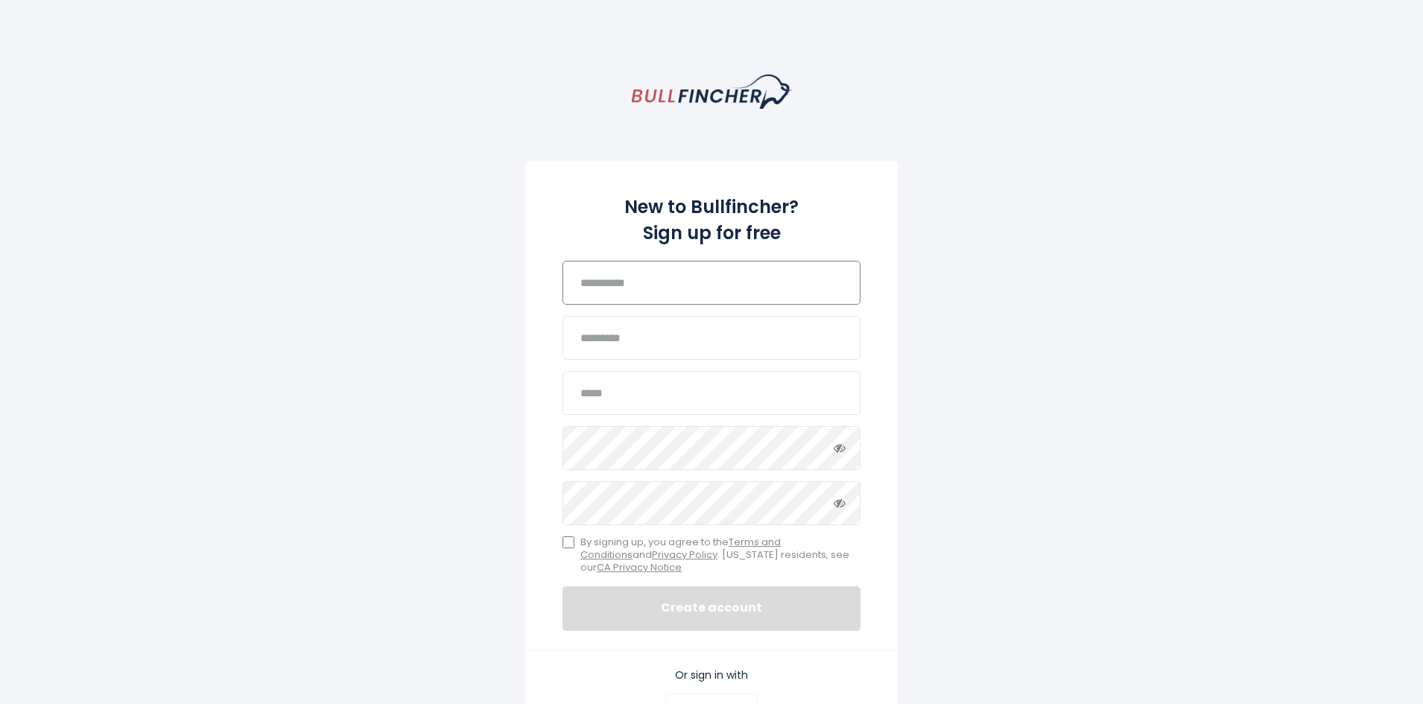
click at [664, 286] on input "text" at bounding box center [711, 283] width 298 height 44
type input "*"
type input "********"
type input "*******"
type input "*"
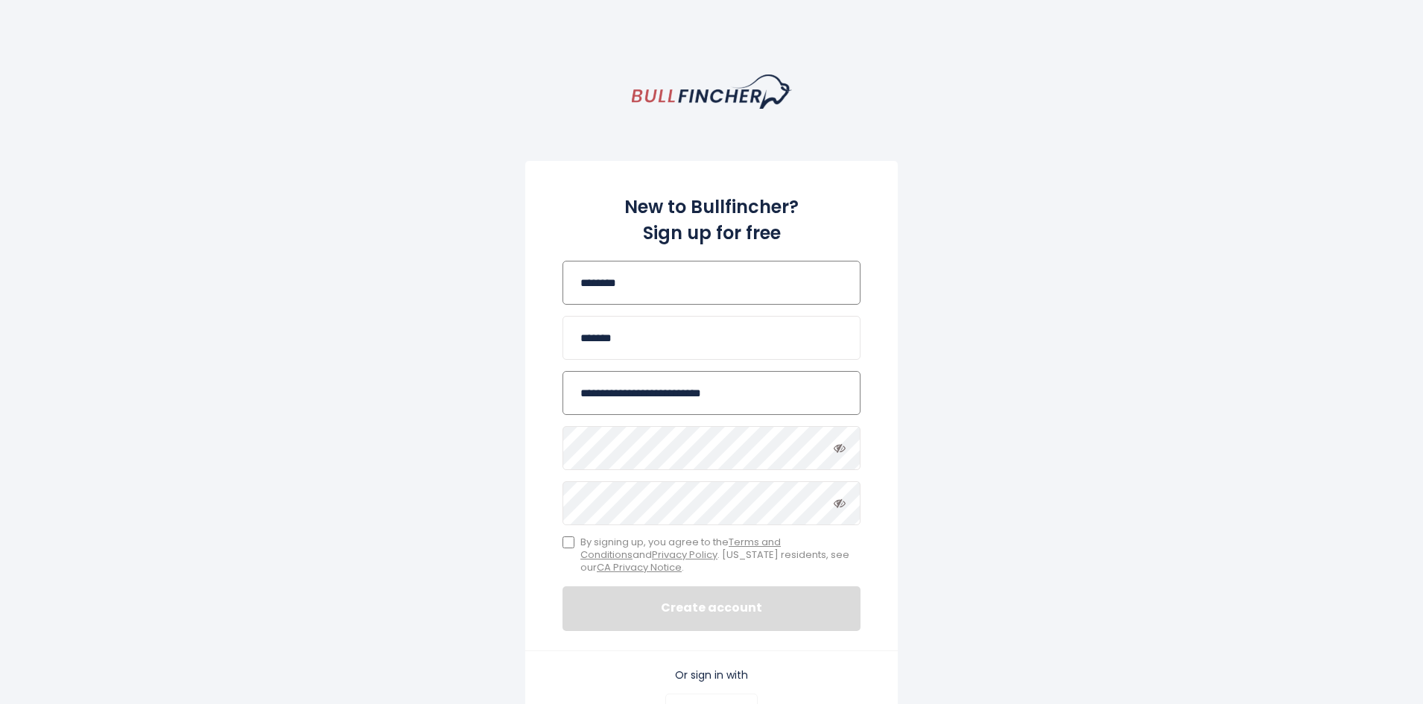
type input "**********"
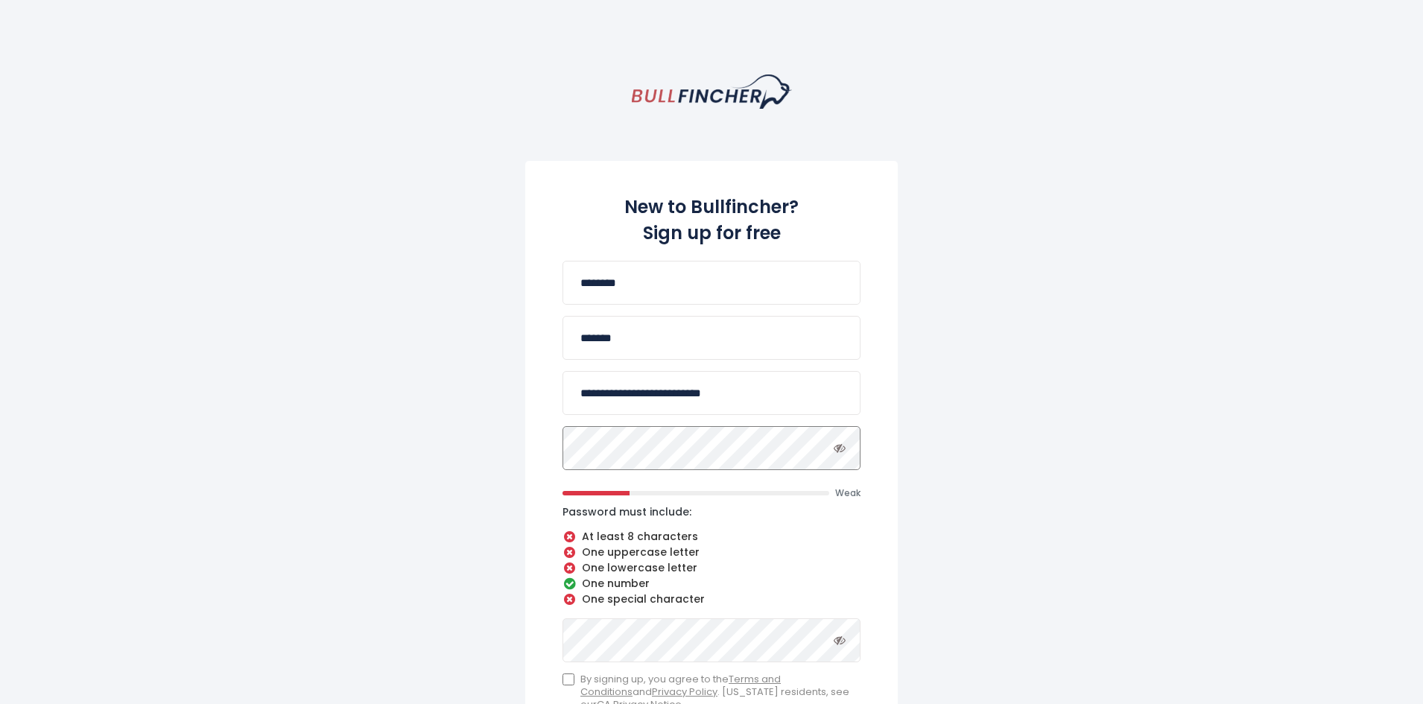
click at [530, 434] on div "**********" at bounding box center [711, 474] width 372 height 626
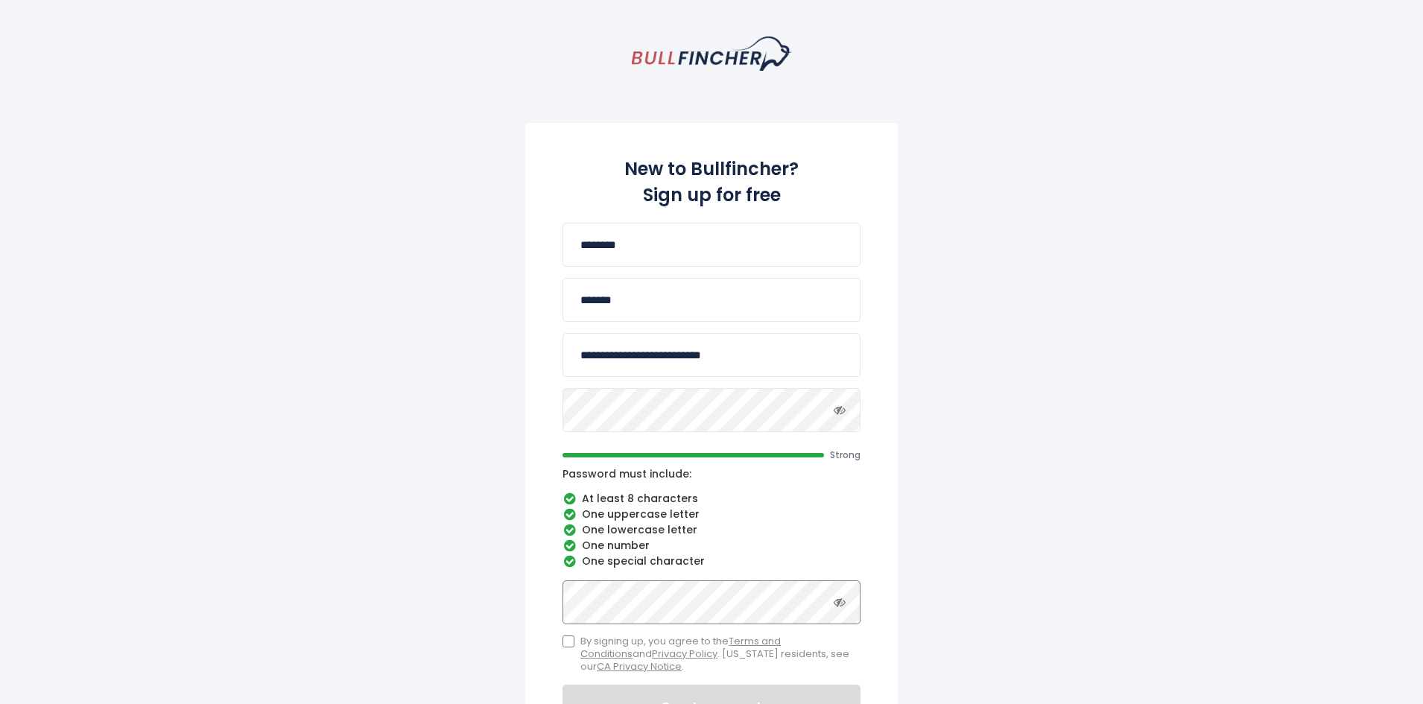
scroll to position [74, 0]
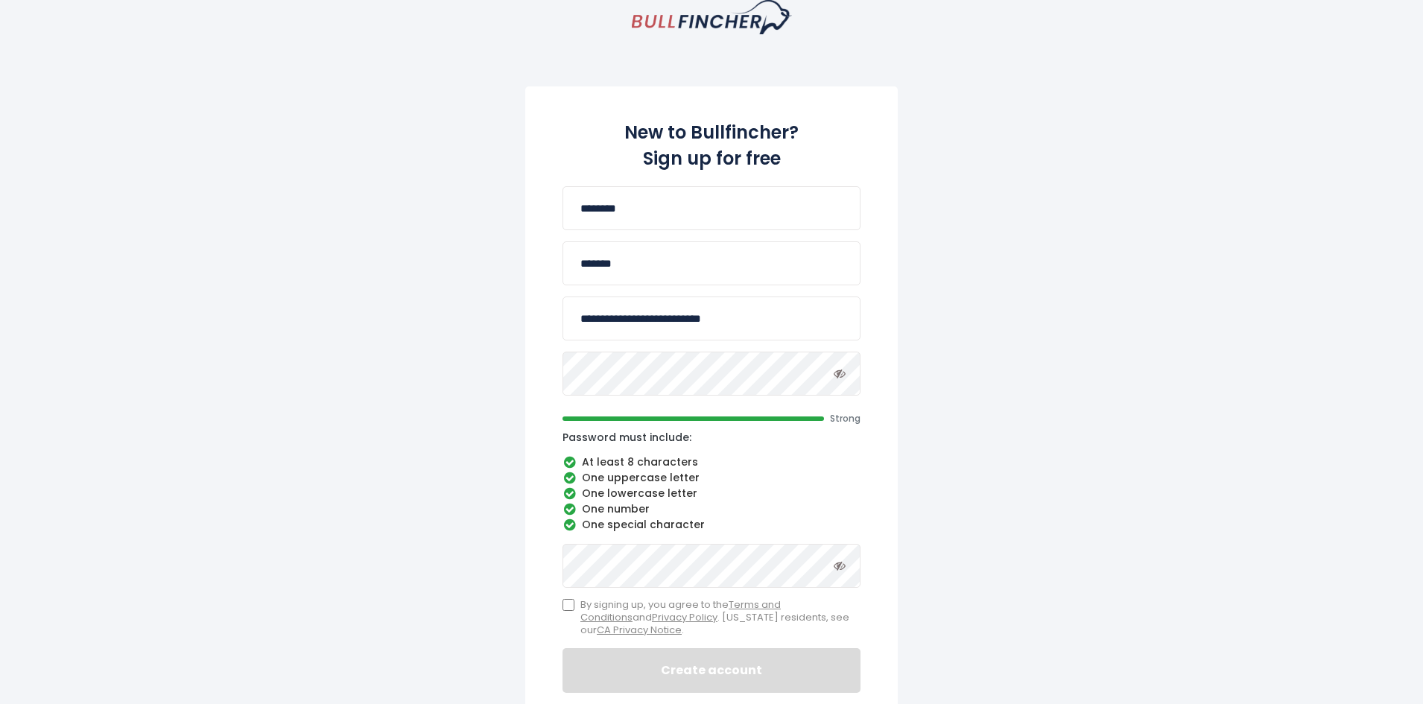
click at [526, 628] on div "**********" at bounding box center [711, 399] width 372 height 626
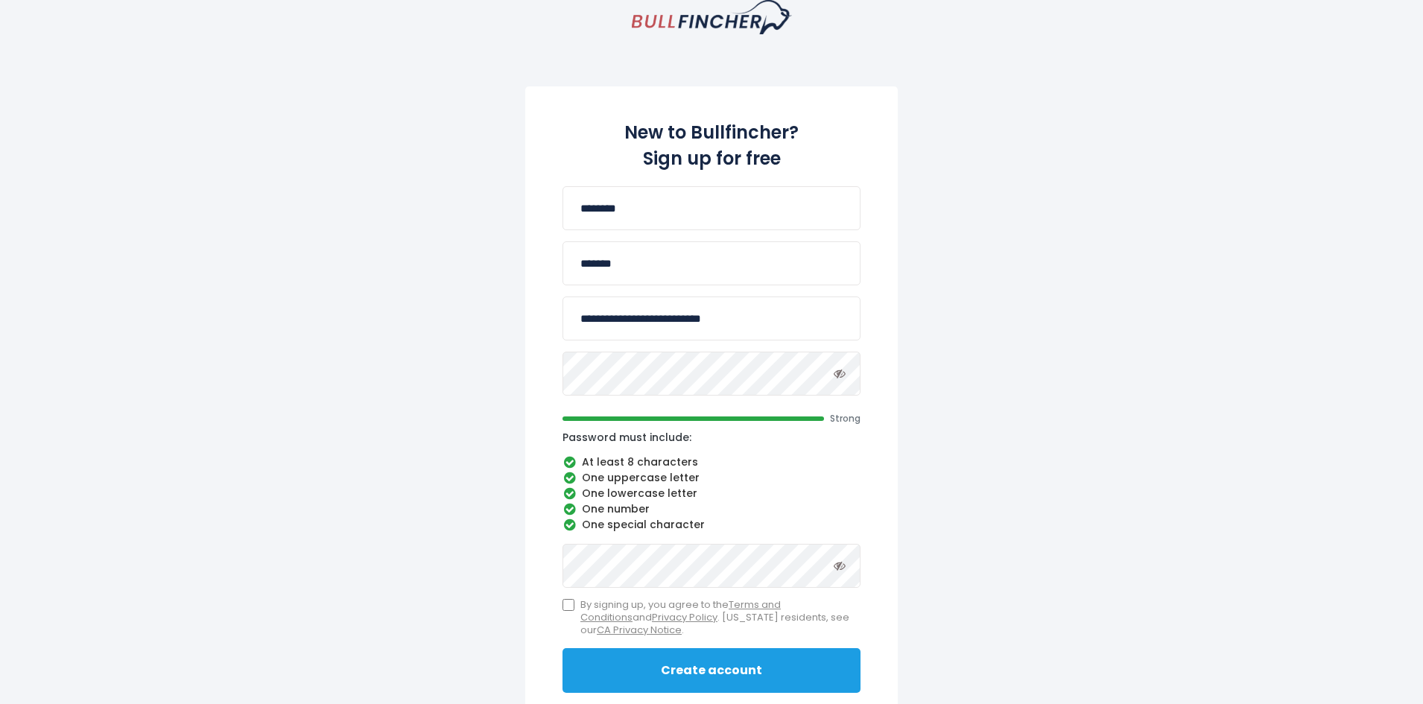
click at [726, 667] on button "Create account" at bounding box center [711, 670] width 298 height 45
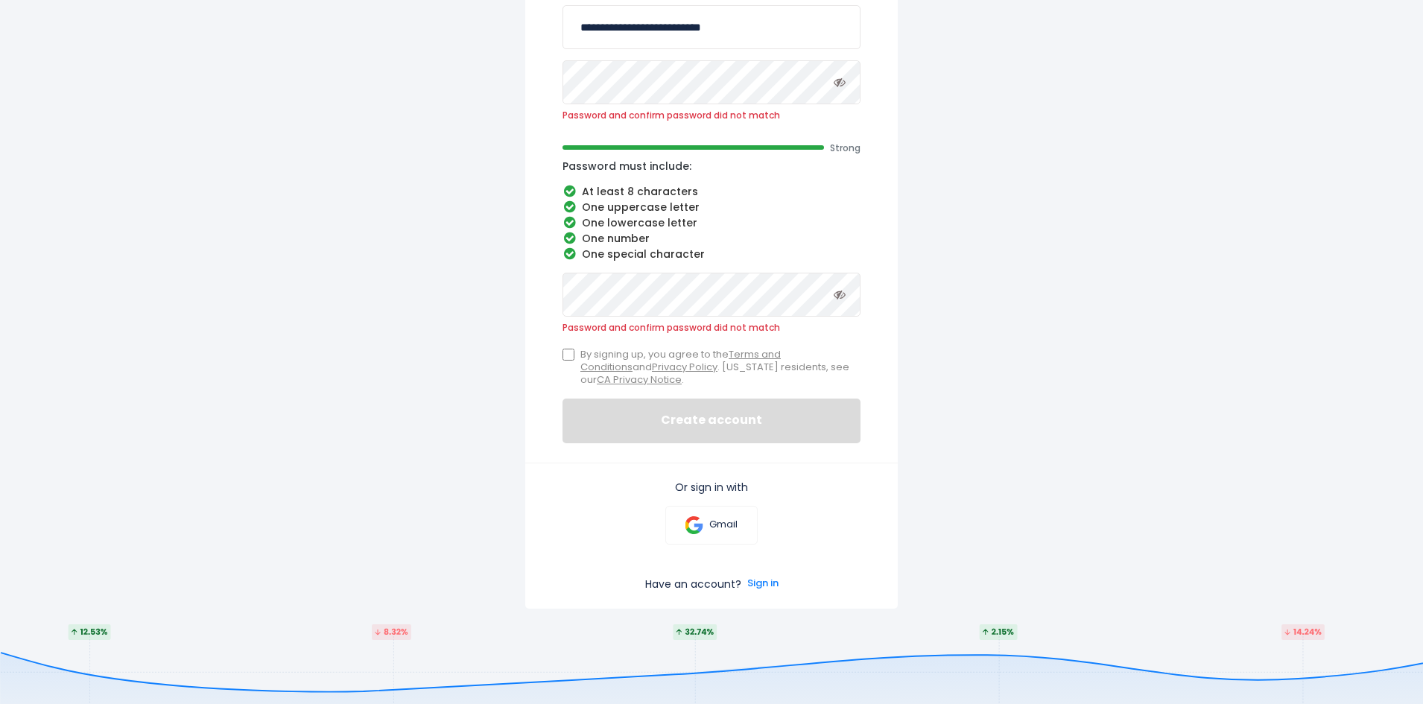
scroll to position [368, 0]
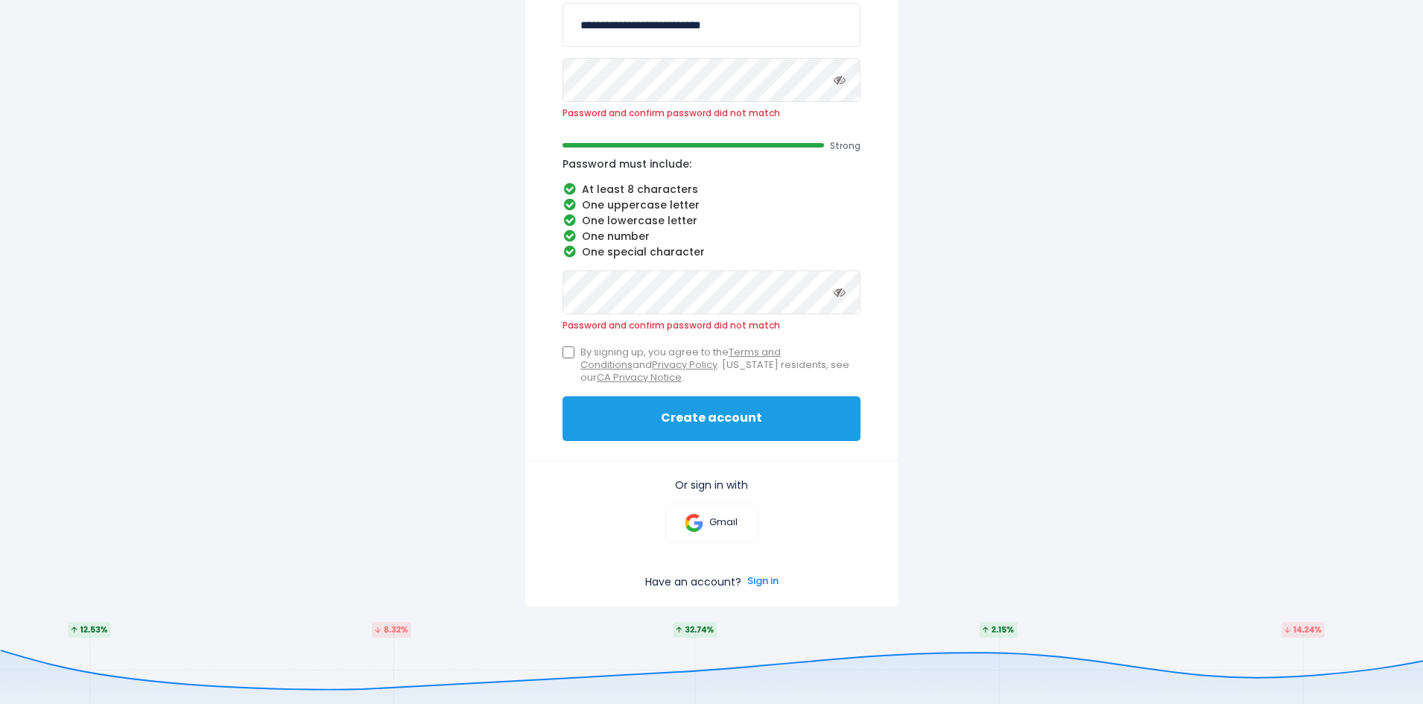
click at [723, 410] on button "Create account" at bounding box center [711, 418] width 298 height 45
